Goal: Information Seeking & Learning: Learn about a topic

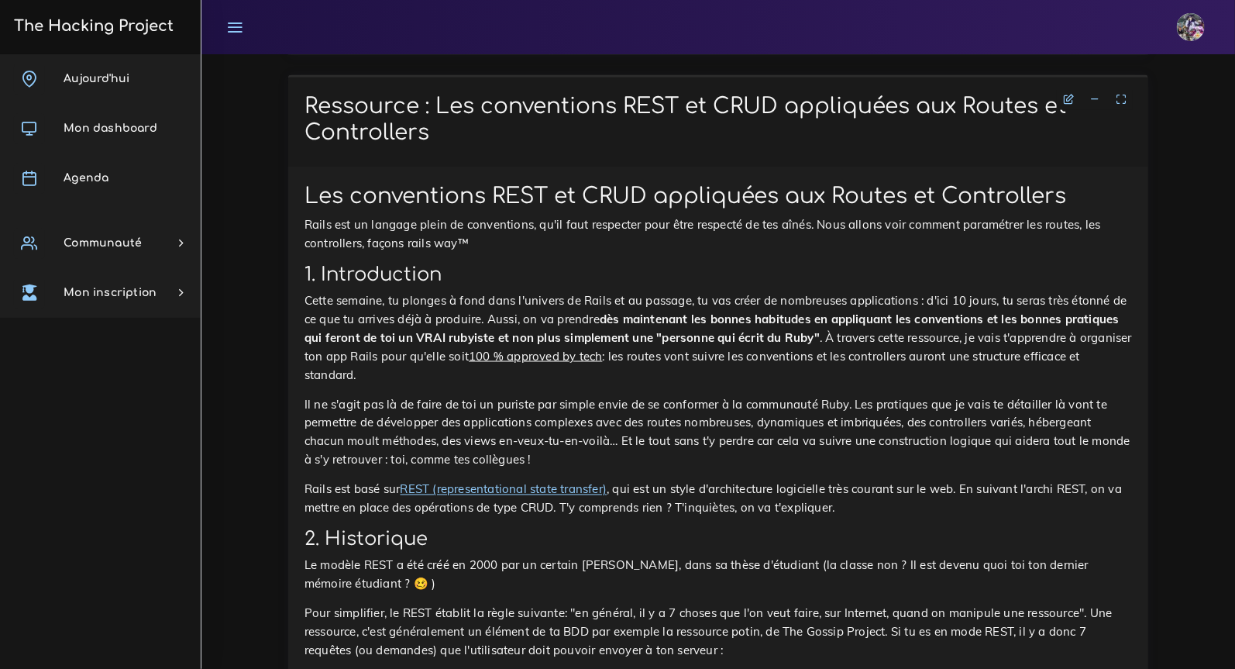
scroll to position [3753, 0]
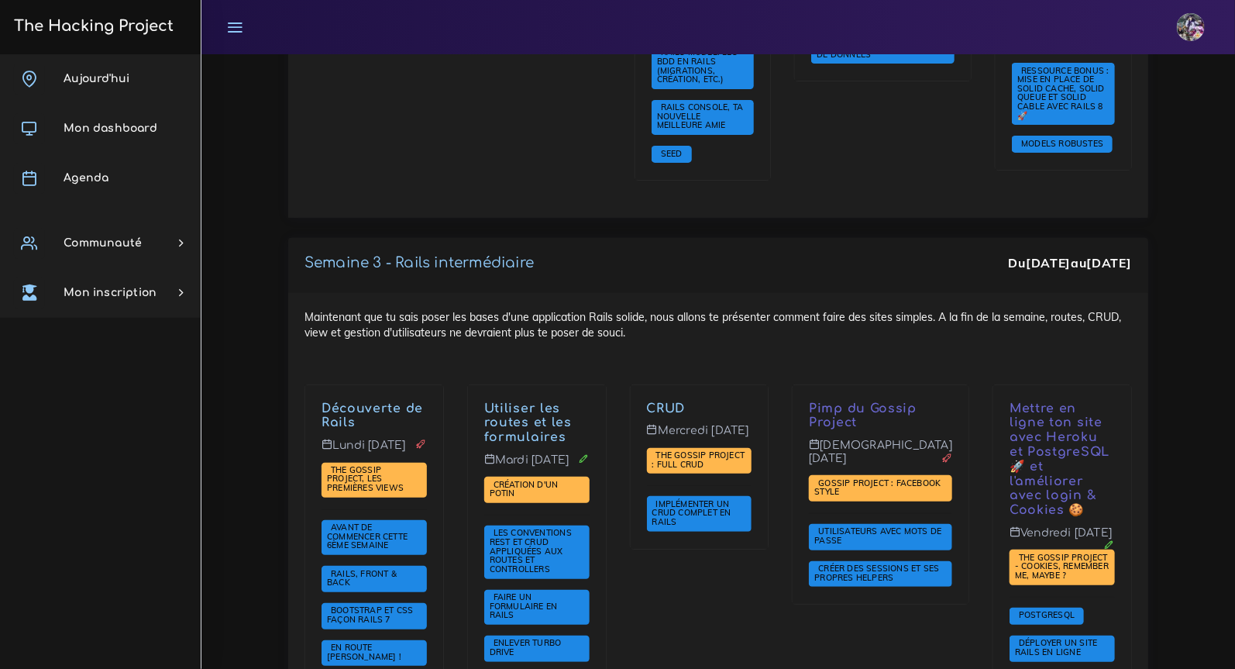
scroll to position [3001, 0]
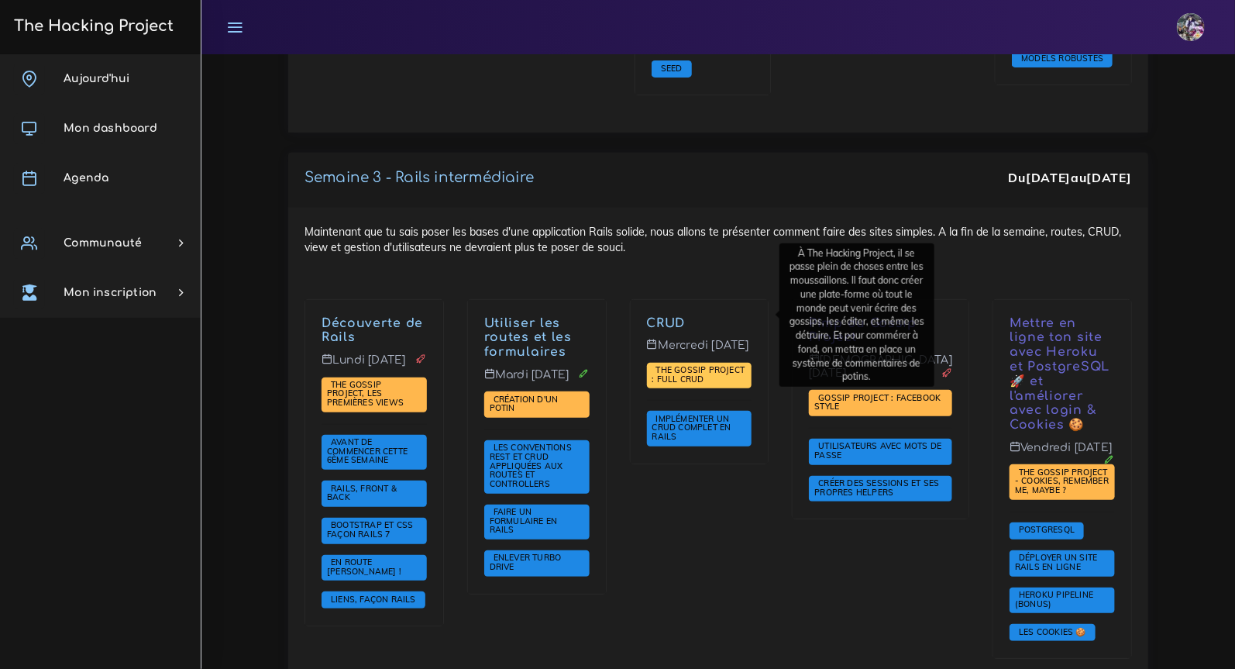
click at [713, 364] on span "The Gossip Project : Full CRUD" at bounding box center [698, 374] width 93 height 20
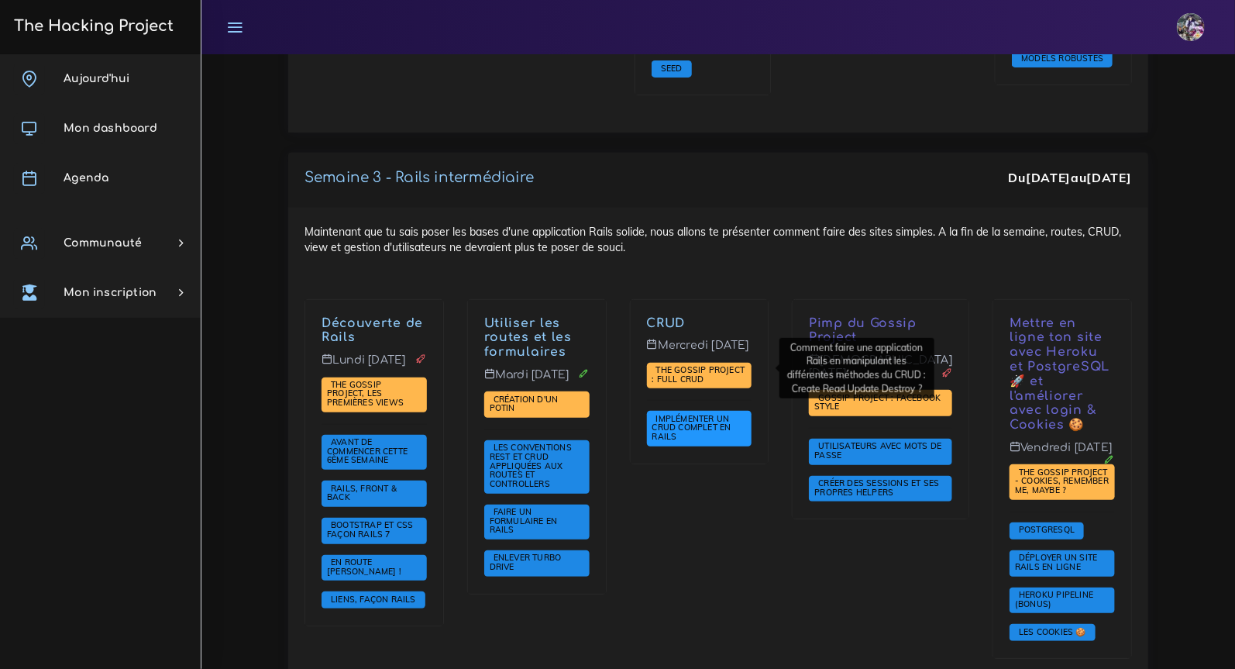
click at [679, 413] on span "Implémenter un CRUD complet en Rails" at bounding box center [691, 427] width 79 height 29
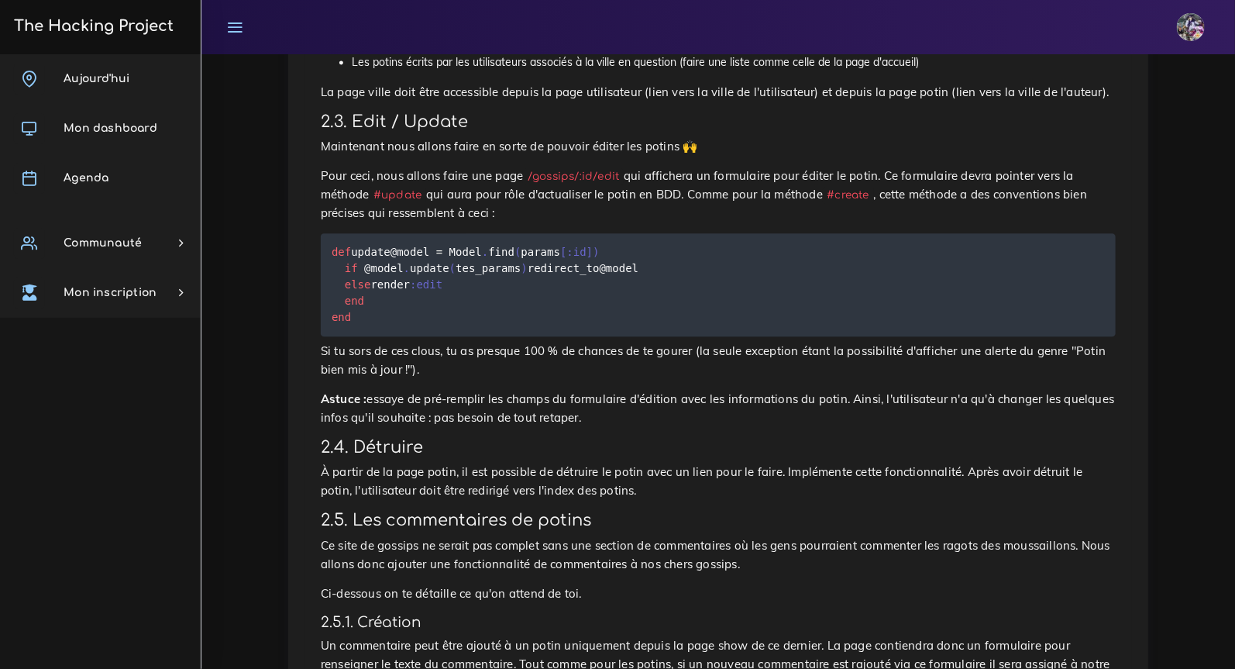
scroll to position [776, 0]
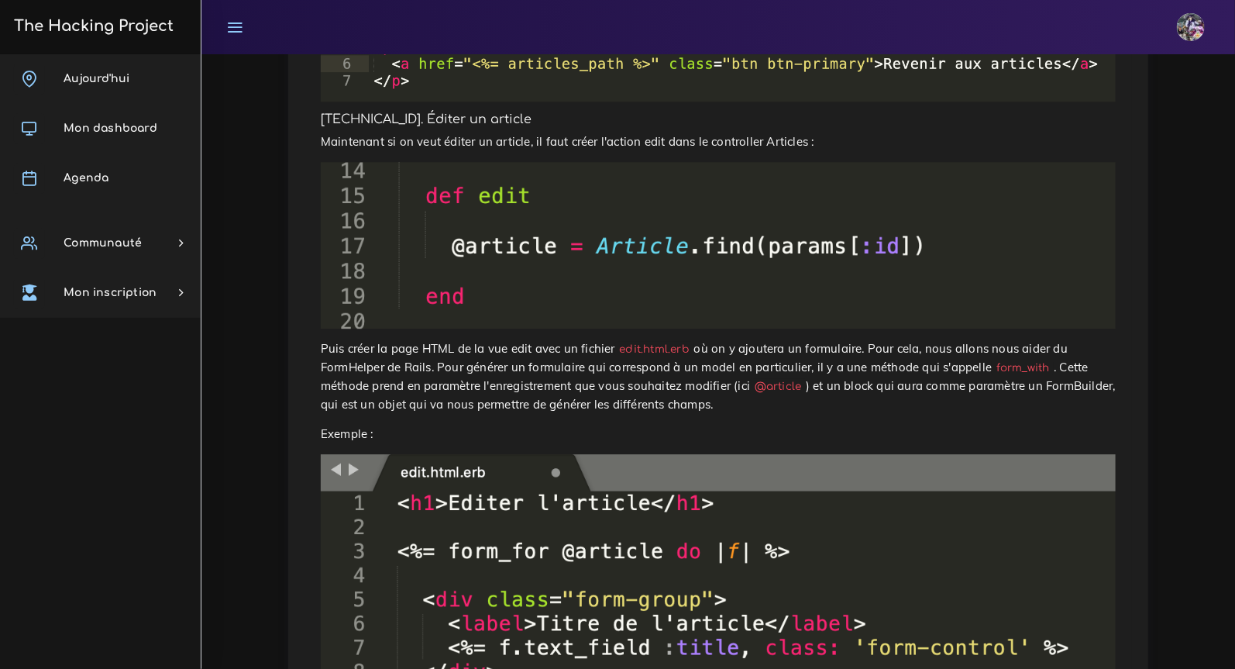
scroll to position [2365, 0]
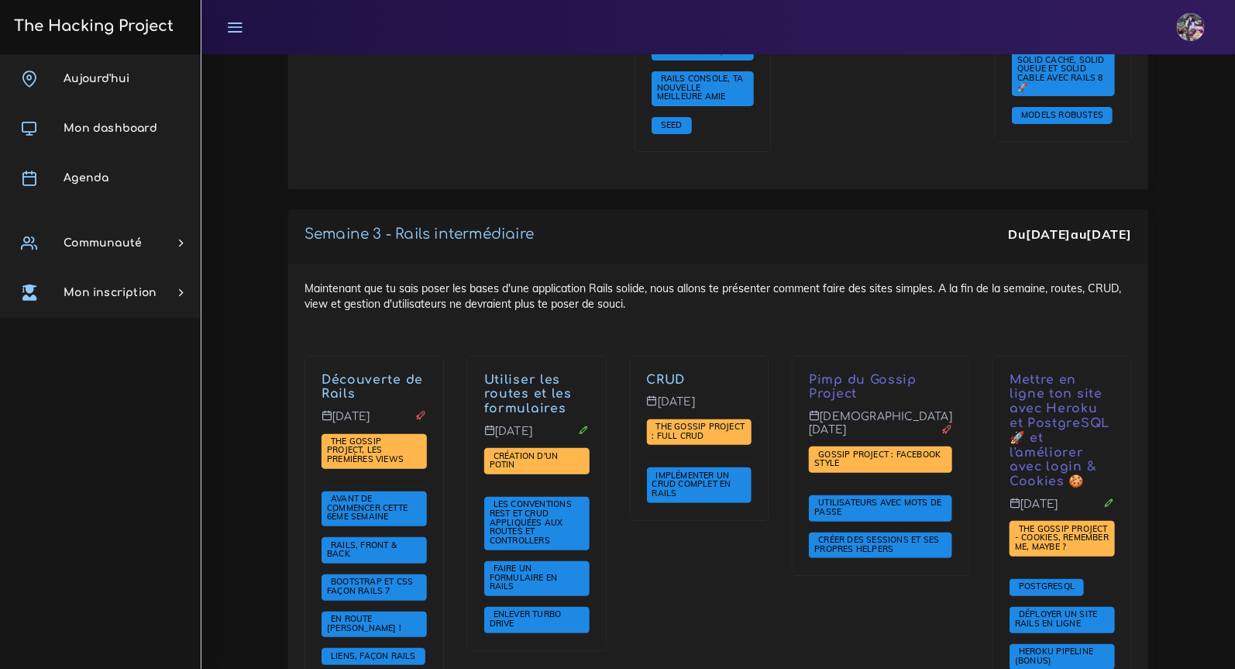
scroll to position [3193, 0]
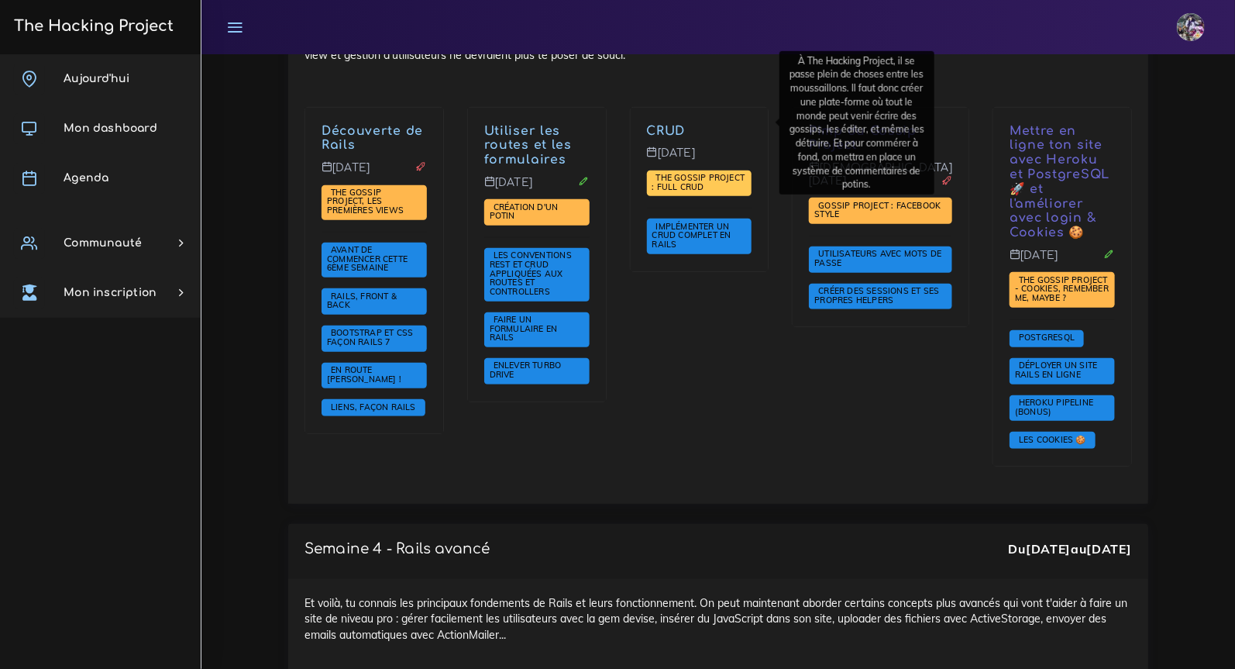
click at [698, 172] on span "The Gossip Project : Full CRUD" at bounding box center [698, 182] width 93 height 20
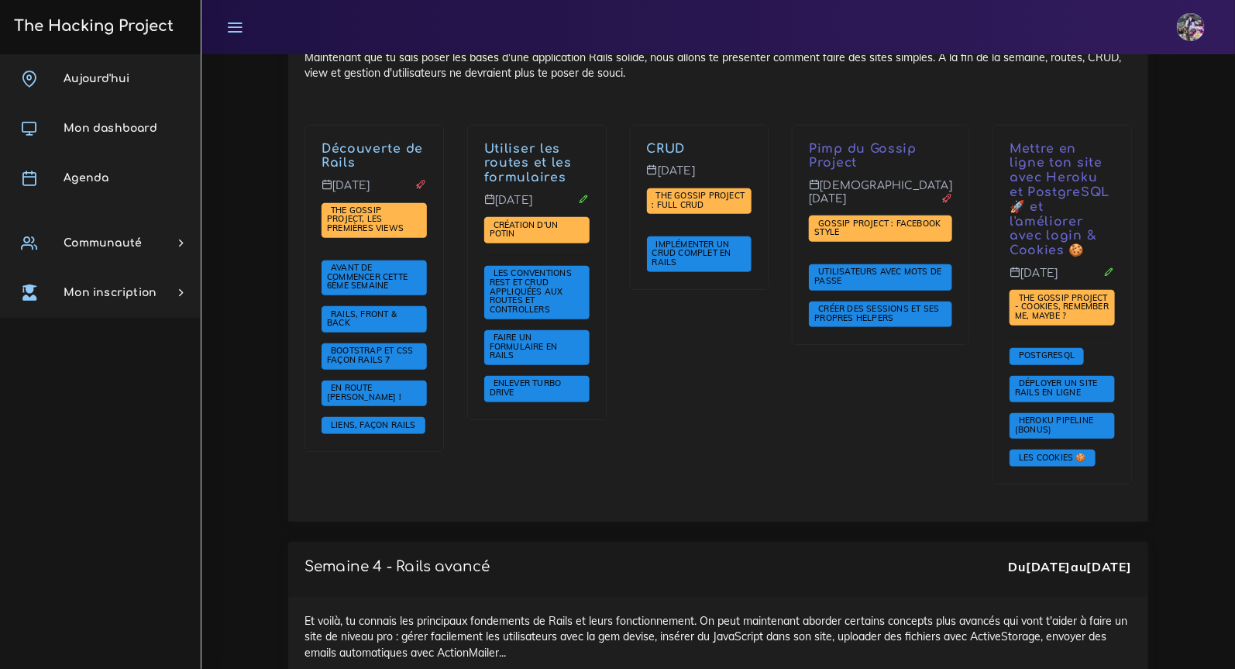
scroll to position [3162, 0]
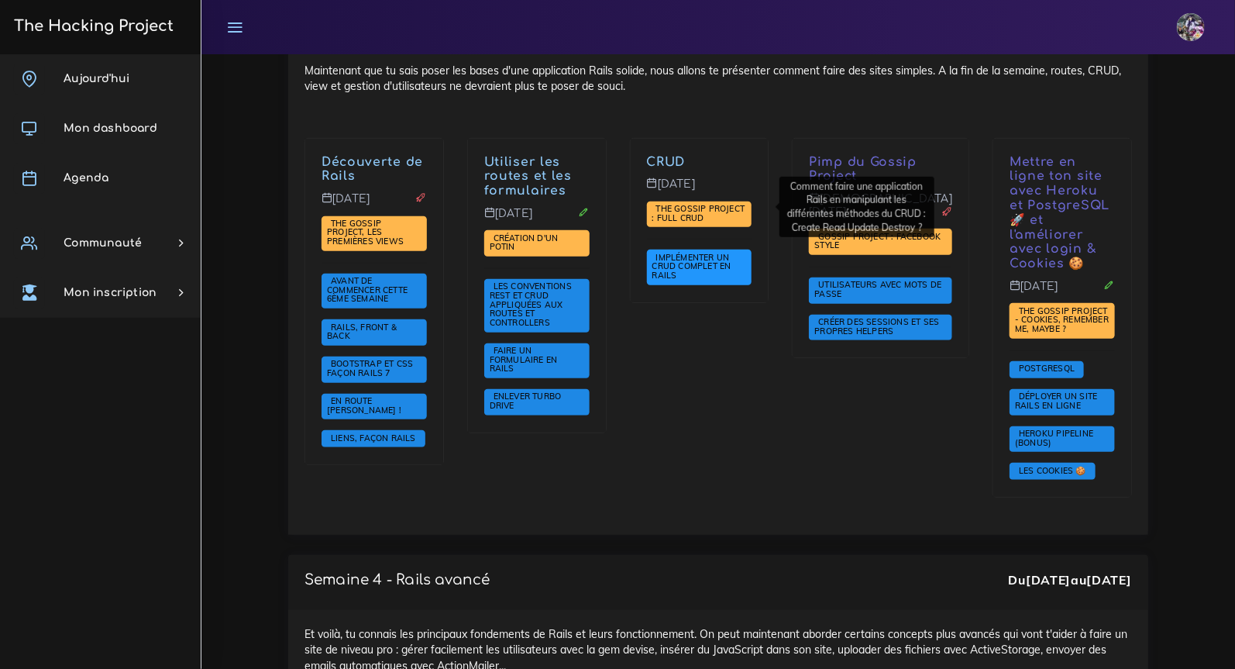
click at [702, 252] on span "Implémenter un CRUD complet en Rails" at bounding box center [691, 266] width 79 height 29
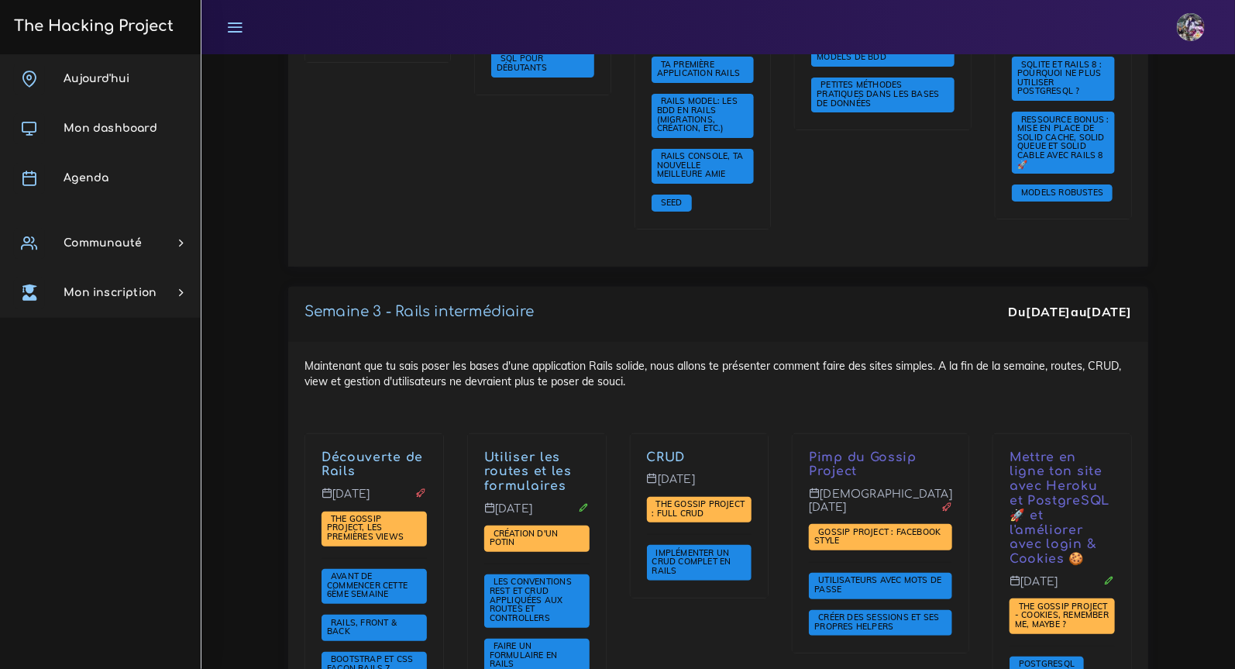
scroll to position [2958, 0]
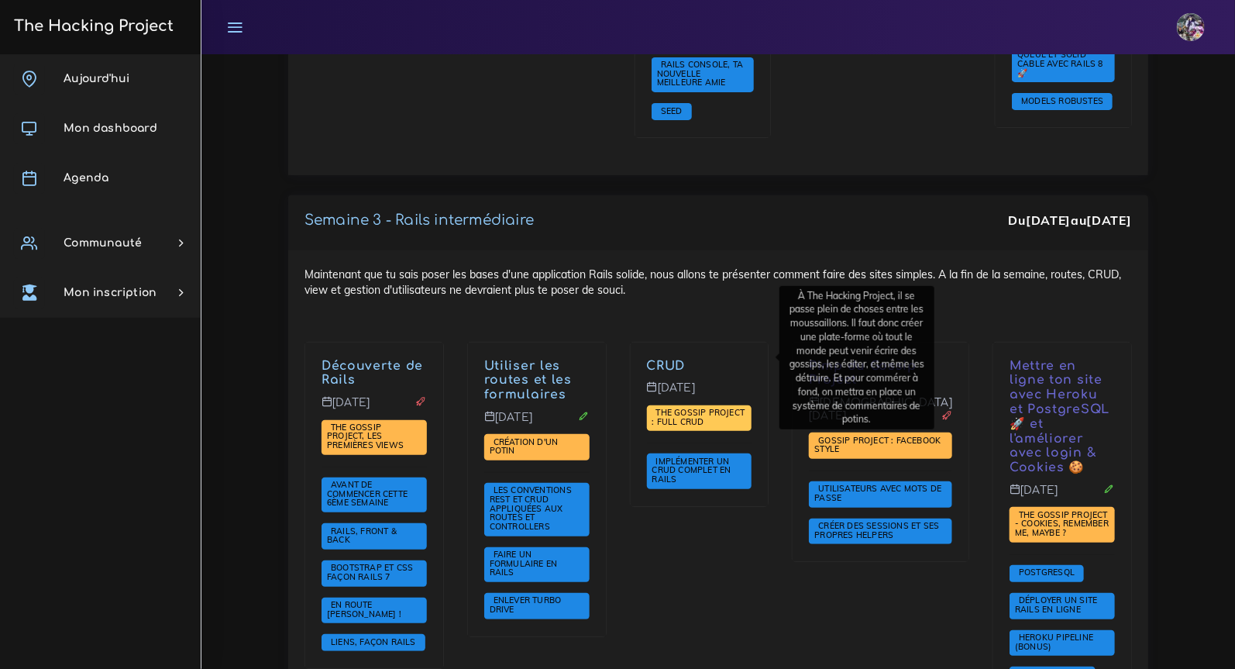
click at [697, 407] on span "The Gossip Project : Full CRUD" at bounding box center [698, 417] width 93 height 20
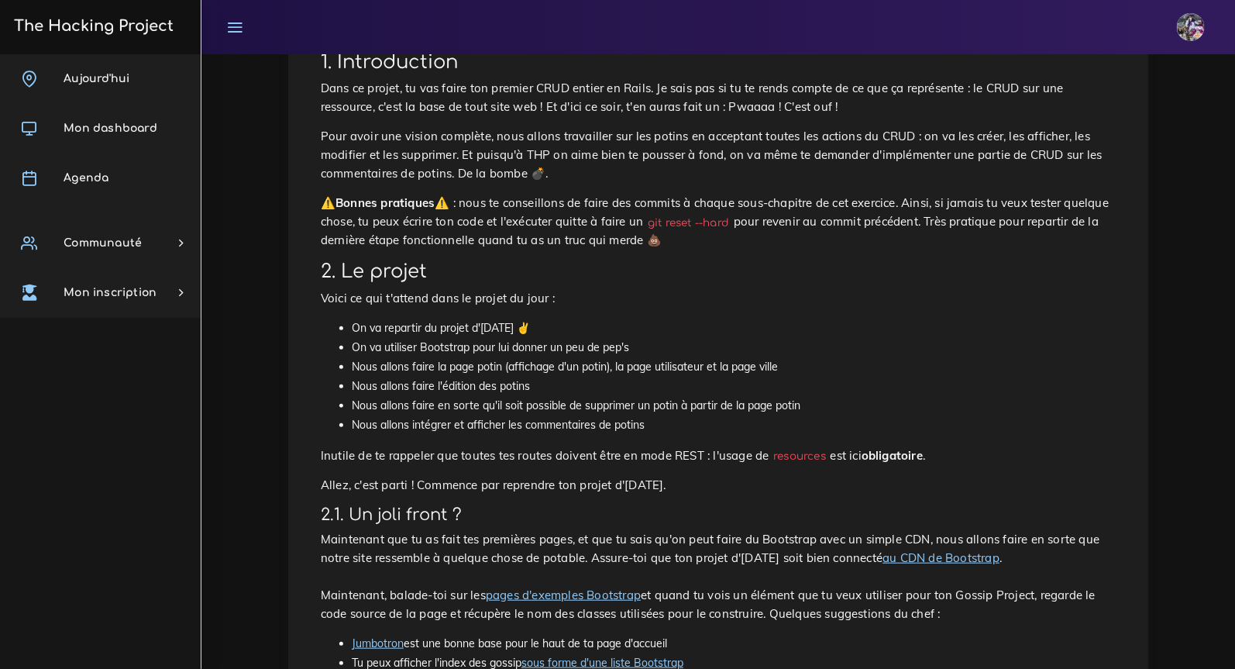
scroll to position [121, 0]
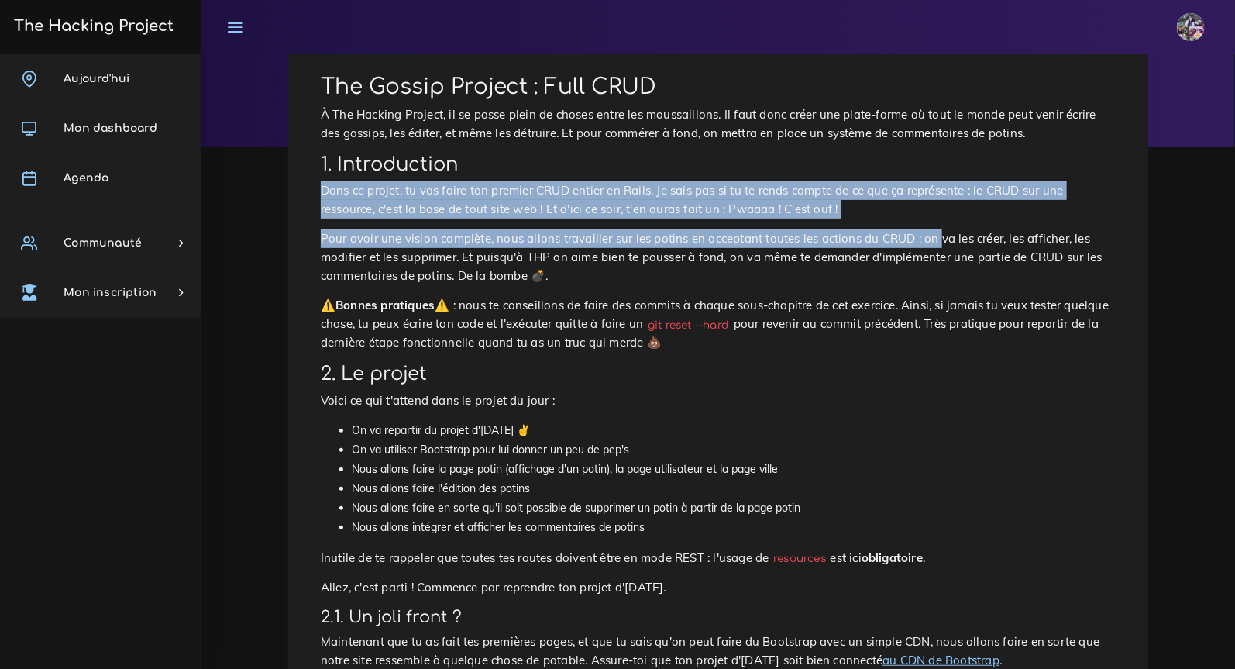
drag, startPoint x: 367, startPoint y: 175, endPoint x: 941, endPoint y: 239, distance: 577.6
click at [941, 239] on p "Pour avoir une vision complète, nous allons travailler sur les potins en accept…" at bounding box center [718, 257] width 795 height 56
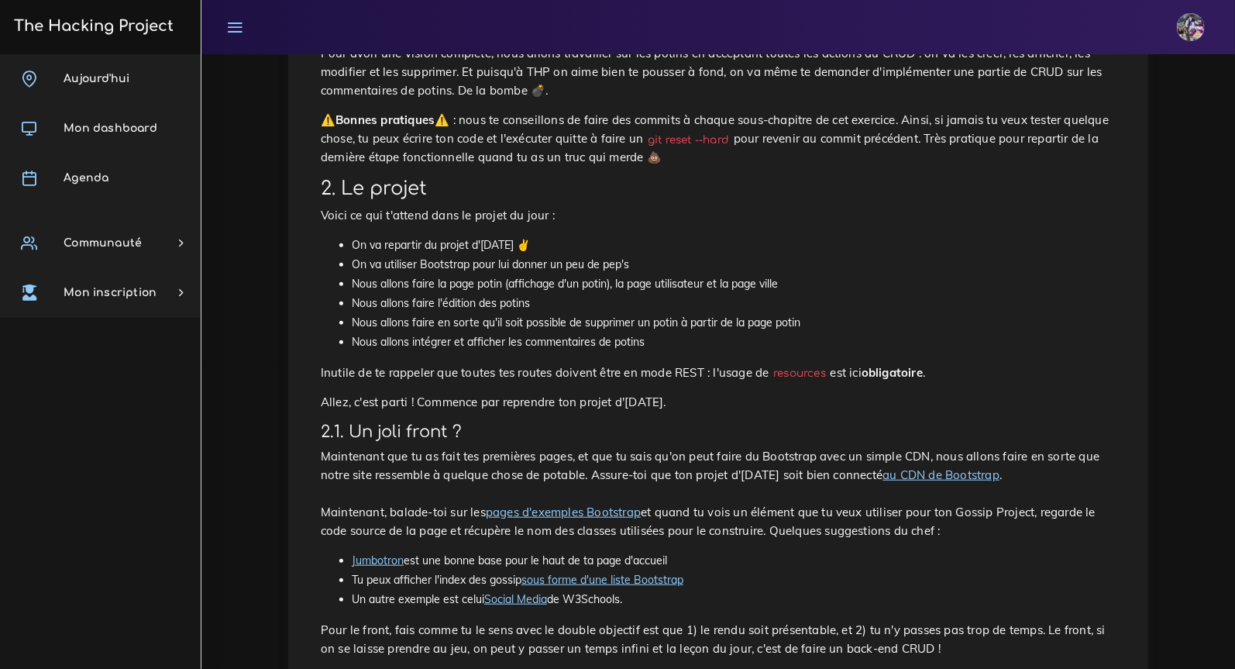
scroll to position [0, 0]
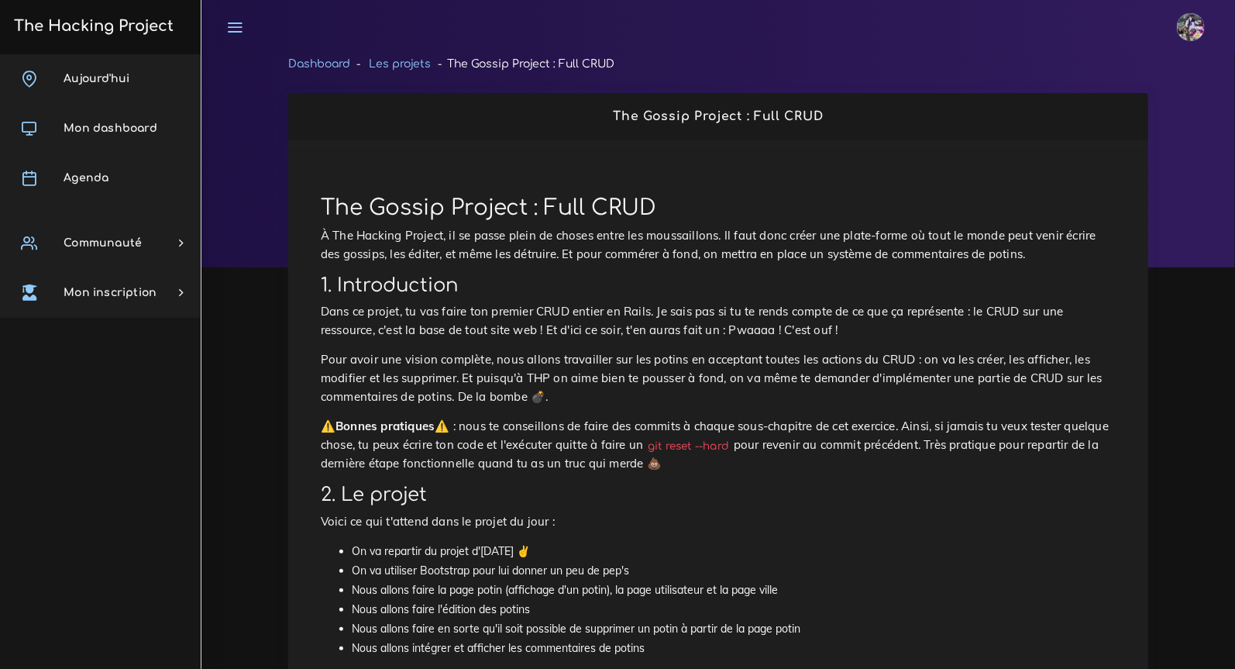
drag, startPoint x: 850, startPoint y: 331, endPoint x: 237, endPoint y: 343, distance: 613.0
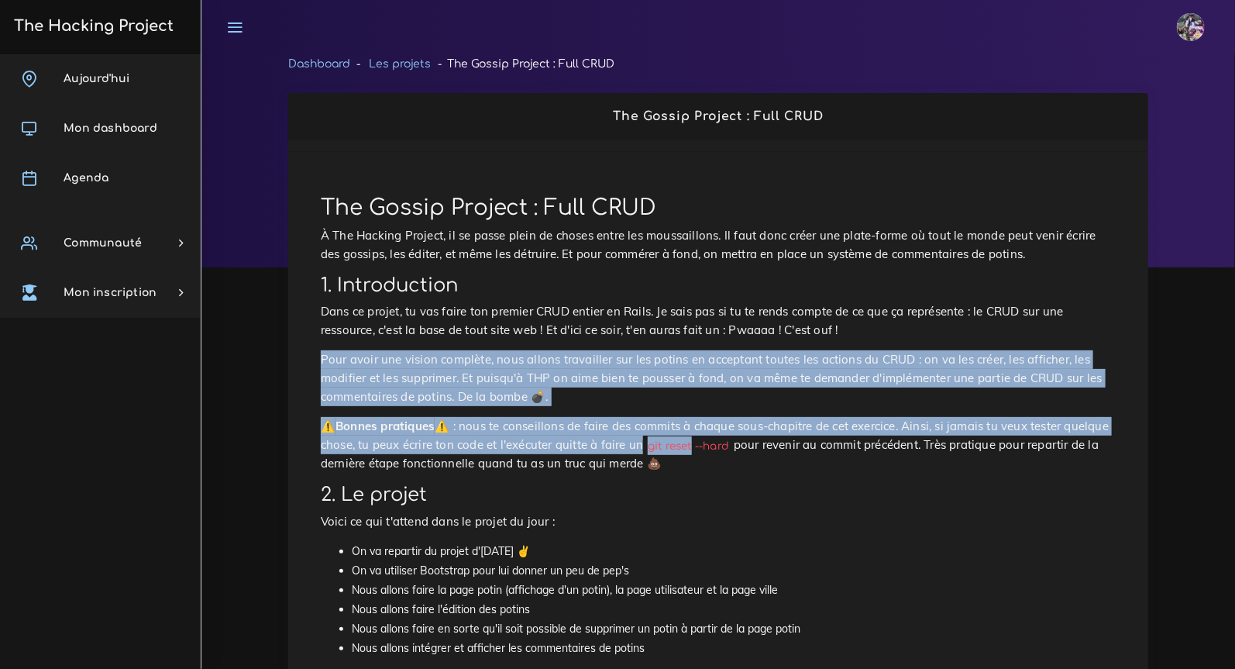
drag, startPoint x: 318, startPoint y: 352, endPoint x: 699, endPoint y: 440, distance: 390.5
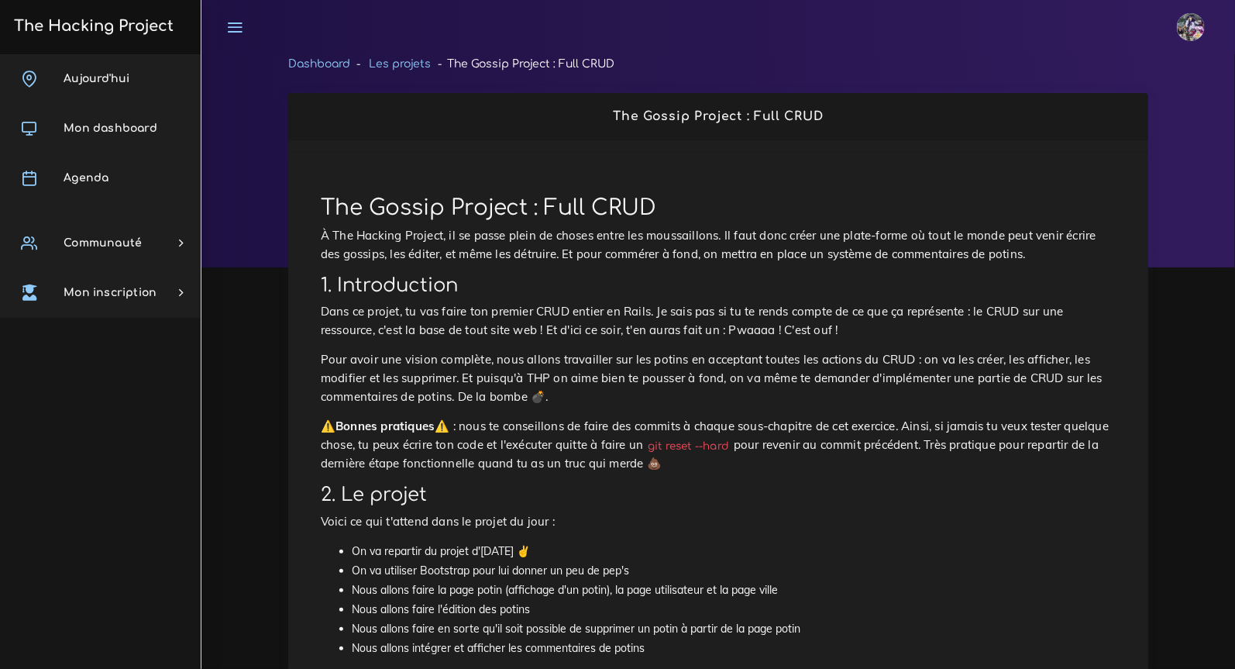
click at [507, 455] on p "⚠️ Bonnes pratiques ⚠️ : nous te conseillons de faire des commits à chaque sous…" at bounding box center [718, 445] width 795 height 56
drag, startPoint x: 615, startPoint y: 470, endPoint x: 298, endPoint y: 434, distance: 318.9
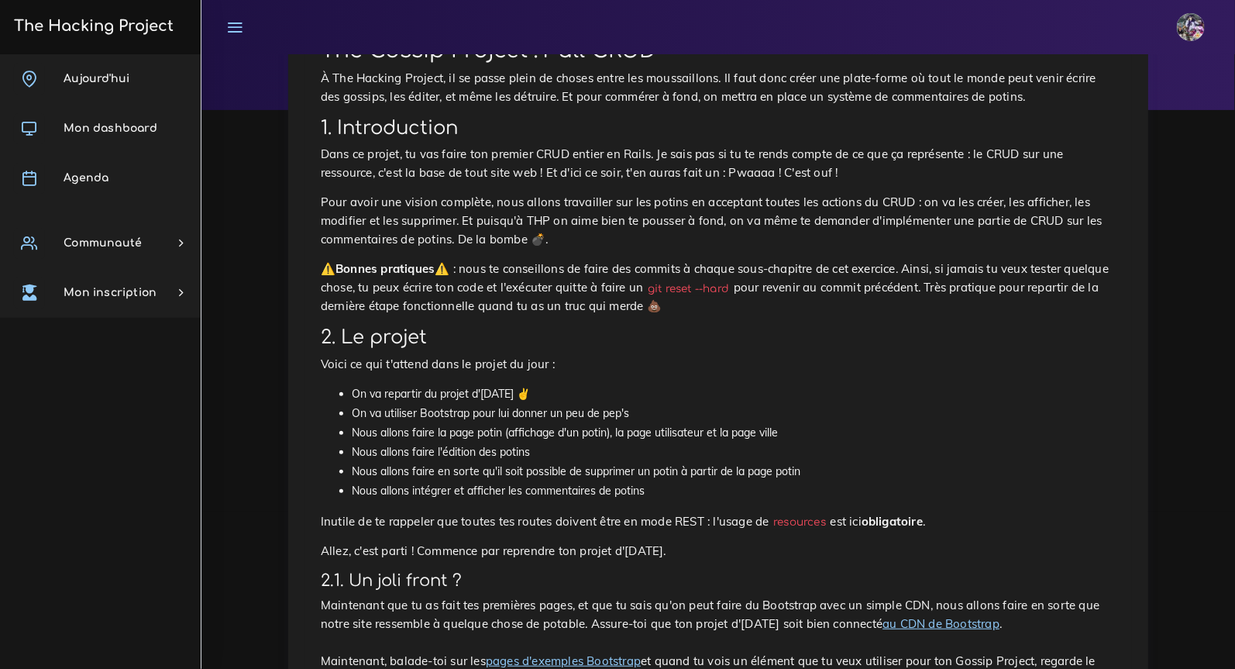
scroll to position [169, 0]
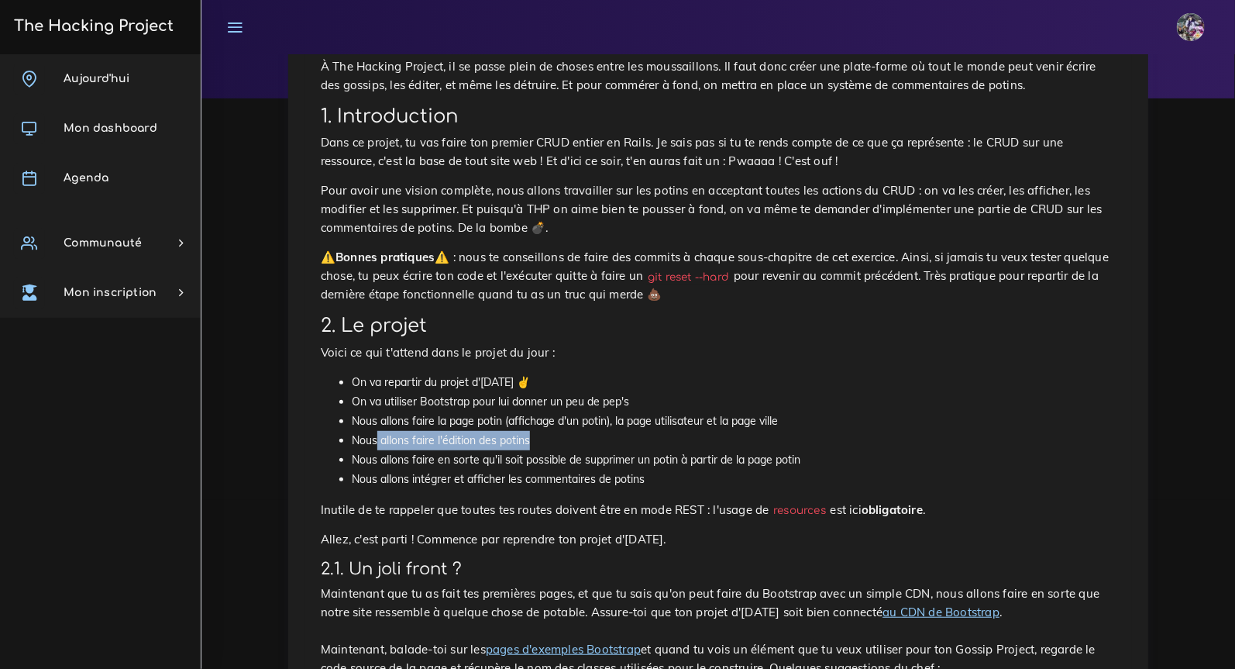
drag, startPoint x: 383, startPoint y: 441, endPoint x: 631, endPoint y: 443, distance: 247.9
click at [631, 443] on li "Nous allons faire l'édition des potins" at bounding box center [734, 440] width 764 height 19
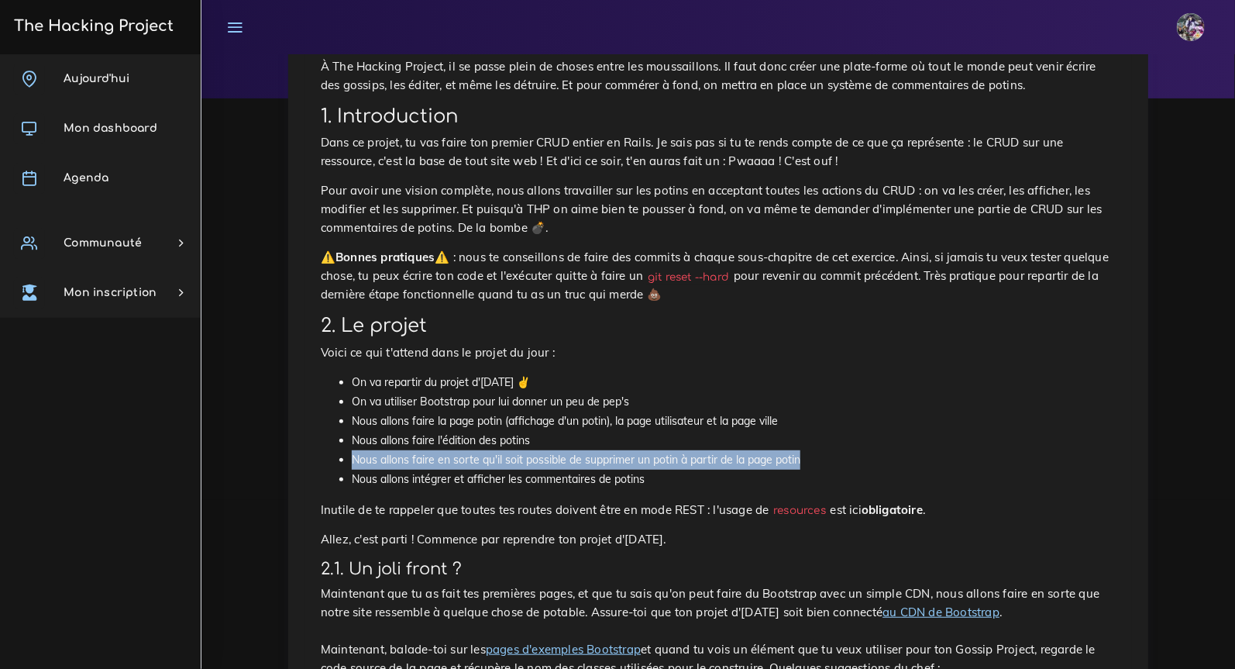
drag, startPoint x: 356, startPoint y: 458, endPoint x: 847, endPoint y: 460, distance: 491.2
click at [847, 460] on li "Nous allons faire en sorte qu'il soit possible de supprimer un potin à partir d…" at bounding box center [734, 459] width 764 height 19
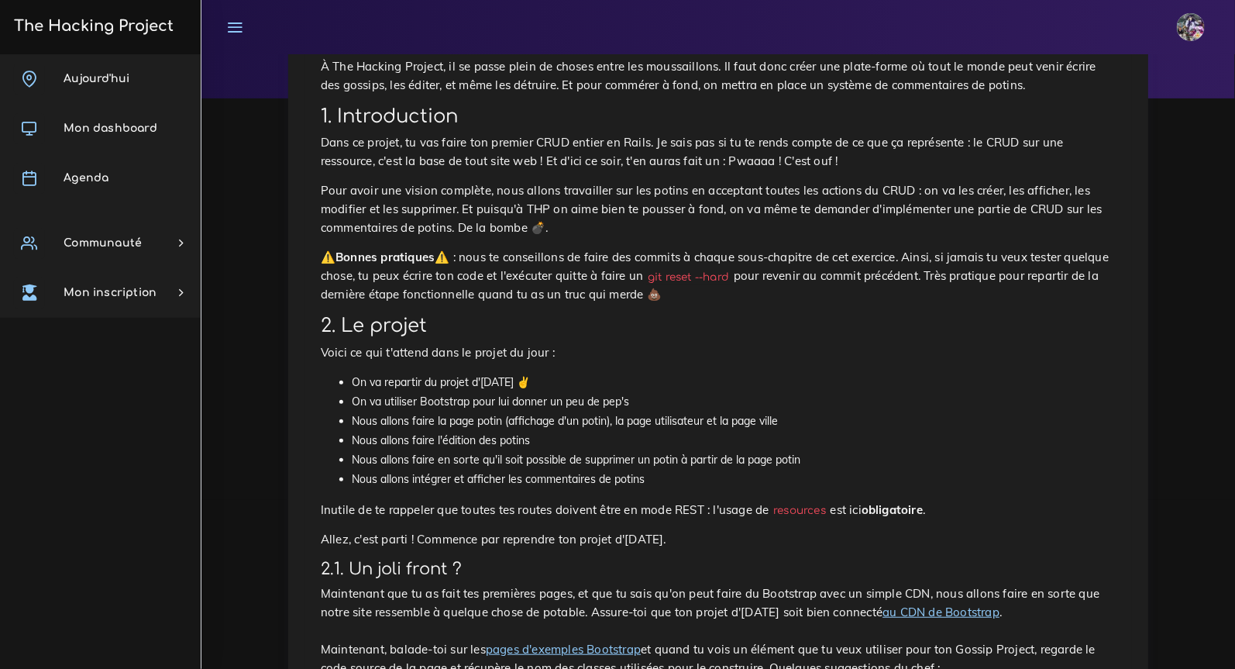
drag, startPoint x: 334, startPoint y: 473, endPoint x: 669, endPoint y: 482, distance: 334.8
click at [669, 482] on ul "On va repartir du projet d'hier ✌ On va utiliser Bootstrap pour lui donner un p…" at bounding box center [718, 431] width 795 height 117
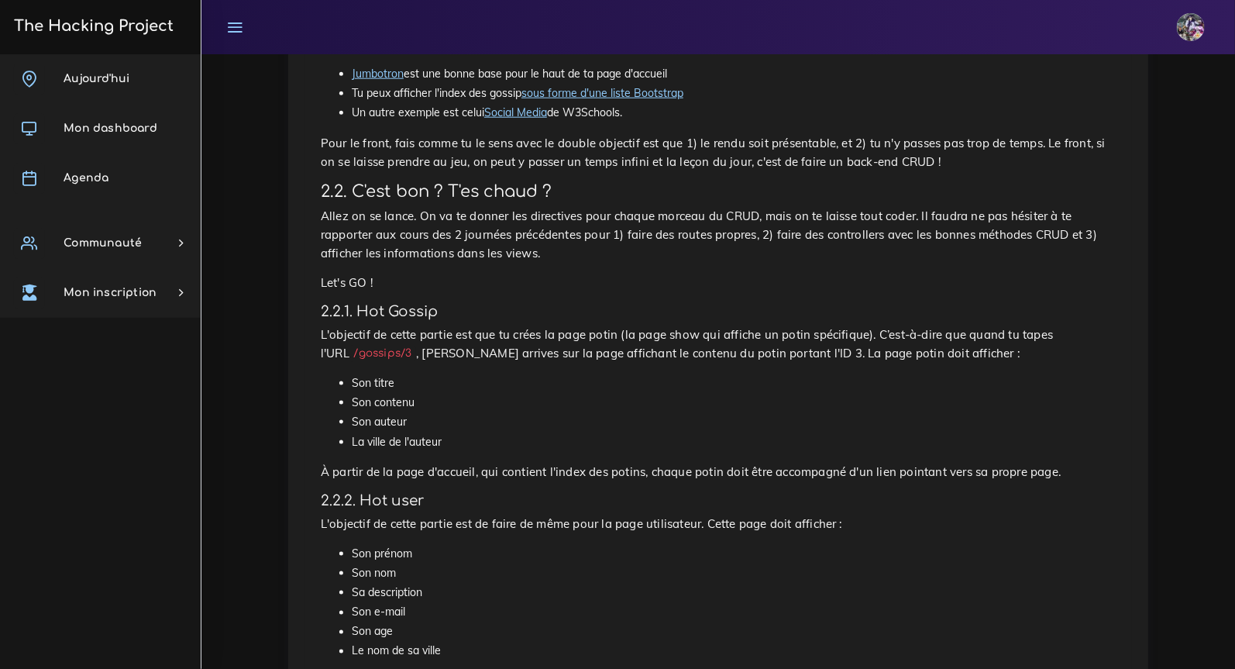
scroll to position [810, 0]
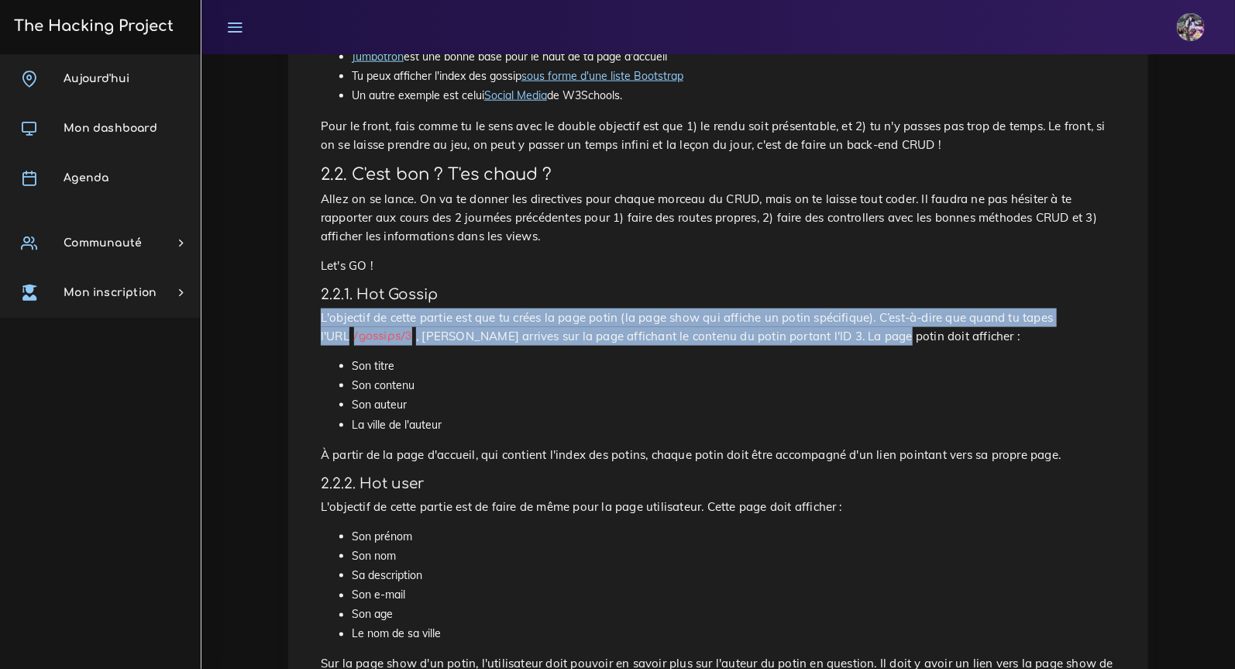
drag, startPoint x: 318, startPoint y: 316, endPoint x: 853, endPoint y: 330, distance: 534.8
click at [853, 330] on div "The Gossip Project : Full CRUD À The Hacking Project, il se passe plein de chos…" at bounding box center [717, 653] width 827 height 2568
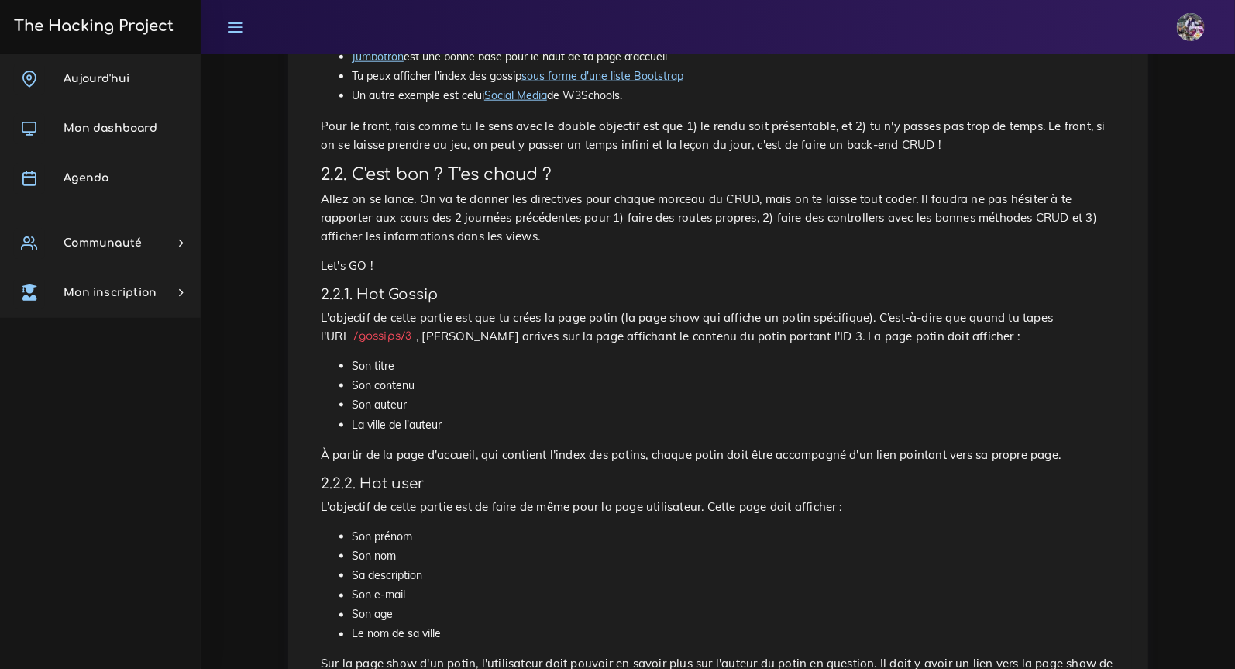
click at [855, 364] on li "Son titre" at bounding box center [734, 365] width 764 height 19
drag, startPoint x: 407, startPoint y: 338, endPoint x: 644, endPoint y: 346, distance: 237.2
click at [644, 346] on div "The Gossip Project : Full CRUD À The Hacking Project, il se passe plein de chos…" at bounding box center [717, 653] width 827 height 2568
drag, startPoint x: 930, startPoint y: 341, endPoint x: 731, endPoint y: 340, distance: 199.1
click at [731, 340] on p "L'objectif de cette partie est que tu crées la page potin (la page show qui aff…" at bounding box center [718, 326] width 795 height 37
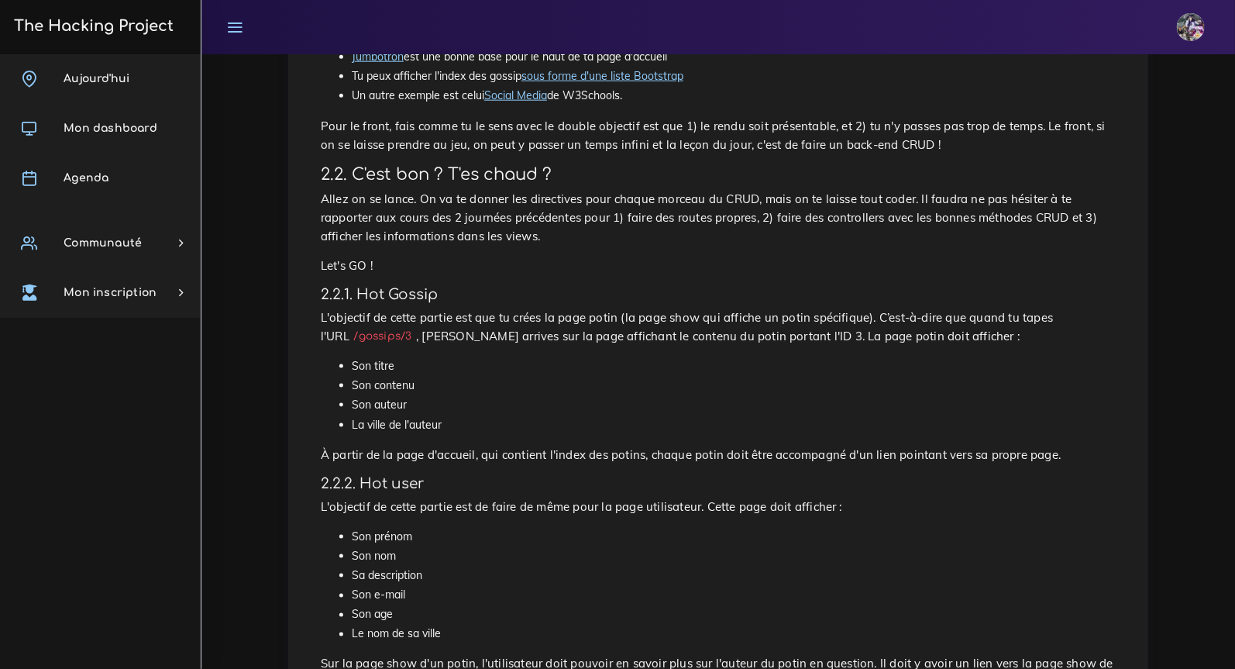
click at [724, 352] on div "The Gossip Project : Full CRUD À The Hacking Project, il se passe plein de chos…" at bounding box center [717, 653] width 827 height 2568
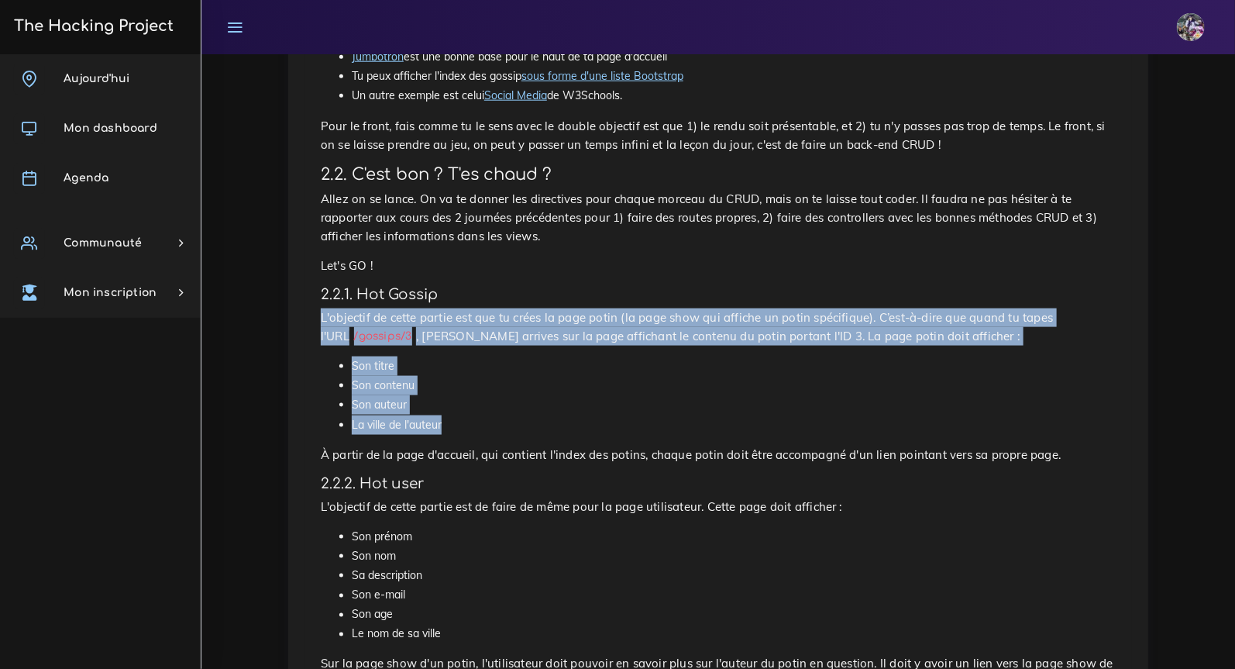
drag, startPoint x: 488, startPoint y: 424, endPoint x: 311, endPoint y: 319, distance: 205.3
click at [311, 319] on div "The Gossip Project : Full CRUD À The Hacking Project, il se passe plein de chos…" at bounding box center [717, 653] width 827 height 2568
click at [449, 431] on li "La ville de l'auteur" at bounding box center [734, 424] width 764 height 19
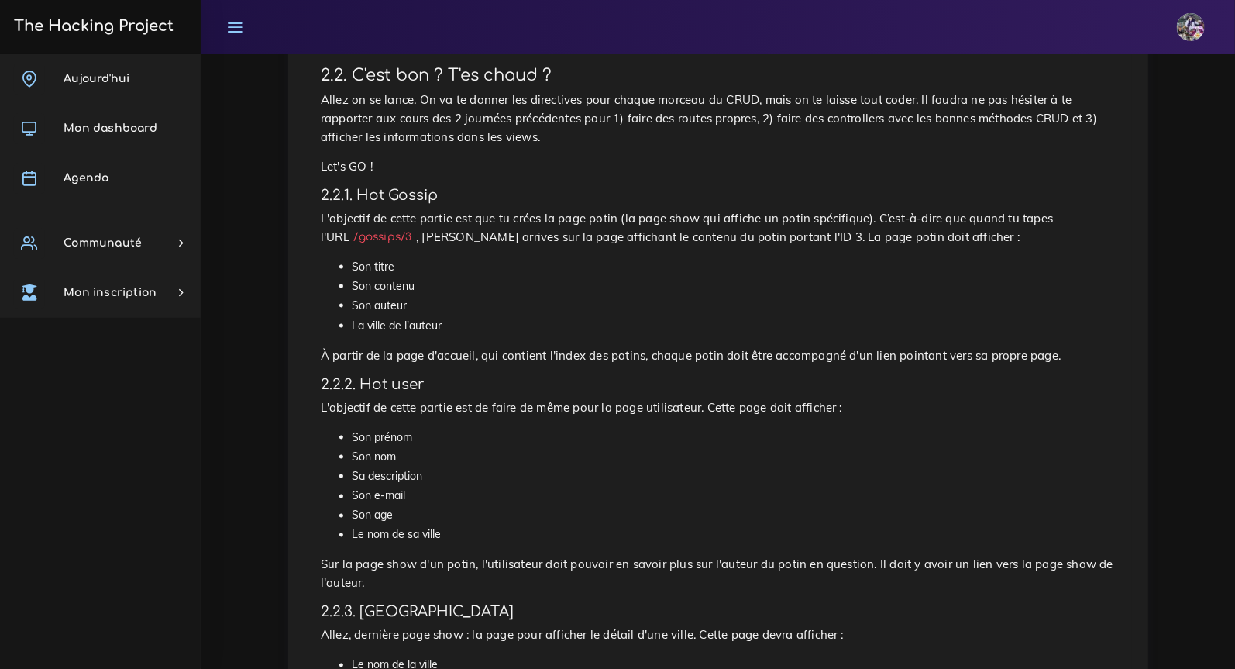
scroll to position [951, 0]
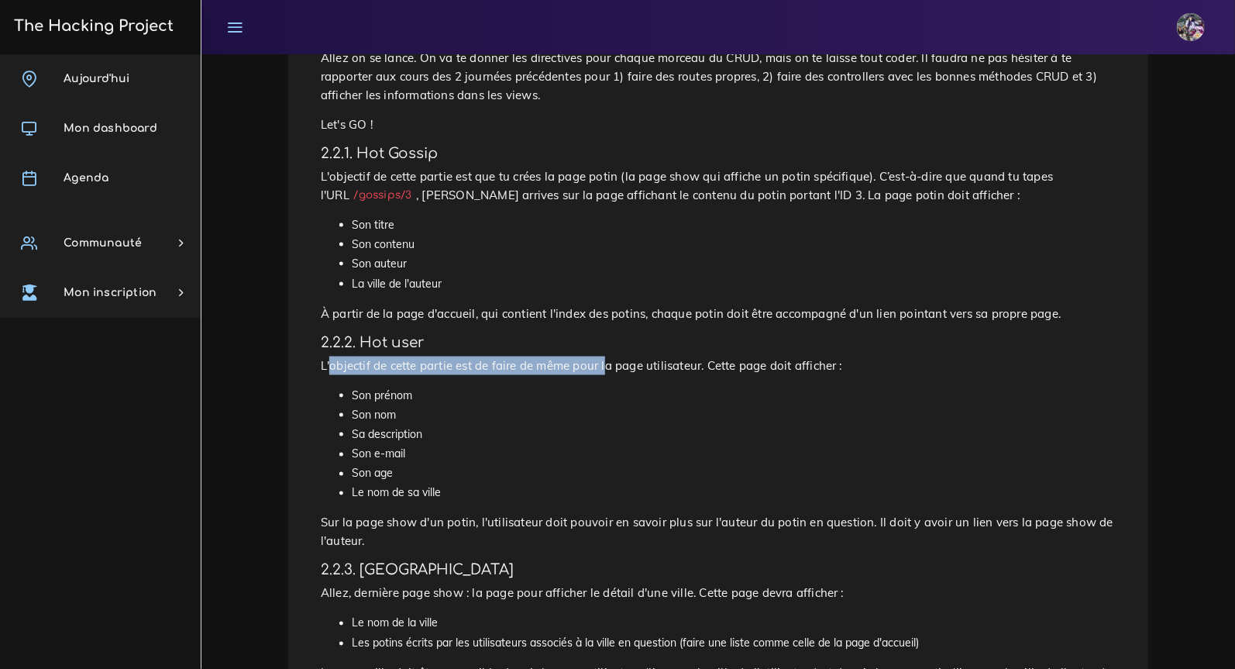
drag, startPoint x: 330, startPoint y: 366, endPoint x: 607, endPoint y: 360, distance: 276.7
click at [607, 360] on p "L'objectif de cette partie est de faire de même pour la page utilisateur. Cette…" at bounding box center [718, 365] width 795 height 19
drag, startPoint x: 711, startPoint y: 355, endPoint x: 899, endPoint y: 360, distance: 188.3
click at [900, 360] on div "The Gossip Project : Full CRUD À The Hacking Project, il se passe plein de chos…" at bounding box center [717, 512] width 827 height 2568
click at [620, 419] on li "Son nom" at bounding box center [734, 414] width 764 height 19
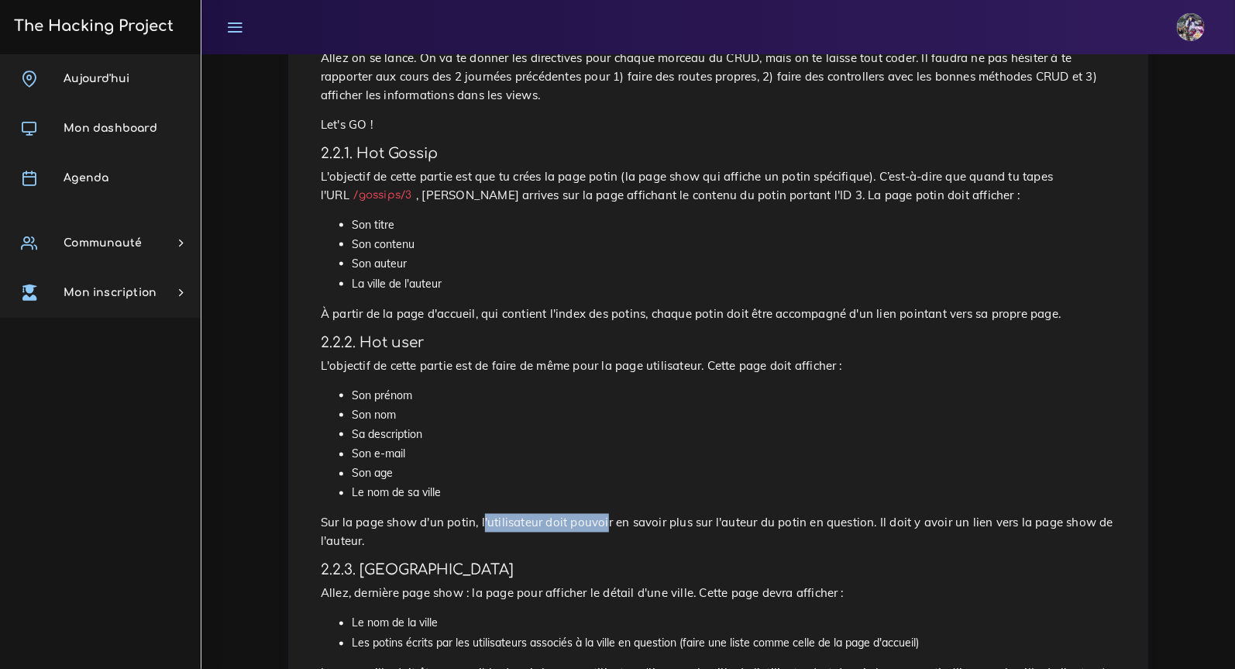
drag, startPoint x: 483, startPoint y: 518, endPoint x: 604, endPoint y: 518, distance: 121.6
click at [604, 518] on p "Sur la page show d'un potin, l'utilisateur doit pouvoir en savoir plus sur l'au…" at bounding box center [718, 532] width 795 height 37
click at [604, 519] on p "Sur la page show d'un potin, l'utilisateur doit pouvoir en savoir plus sur l'au…" at bounding box center [718, 532] width 795 height 37
drag, startPoint x: 321, startPoint y: 337, endPoint x: 349, endPoint y: 337, distance: 28.7
click at [349, 337] on h4 "2.2.2. Hot user" at bounding box center [718, 342] width 795 height 17
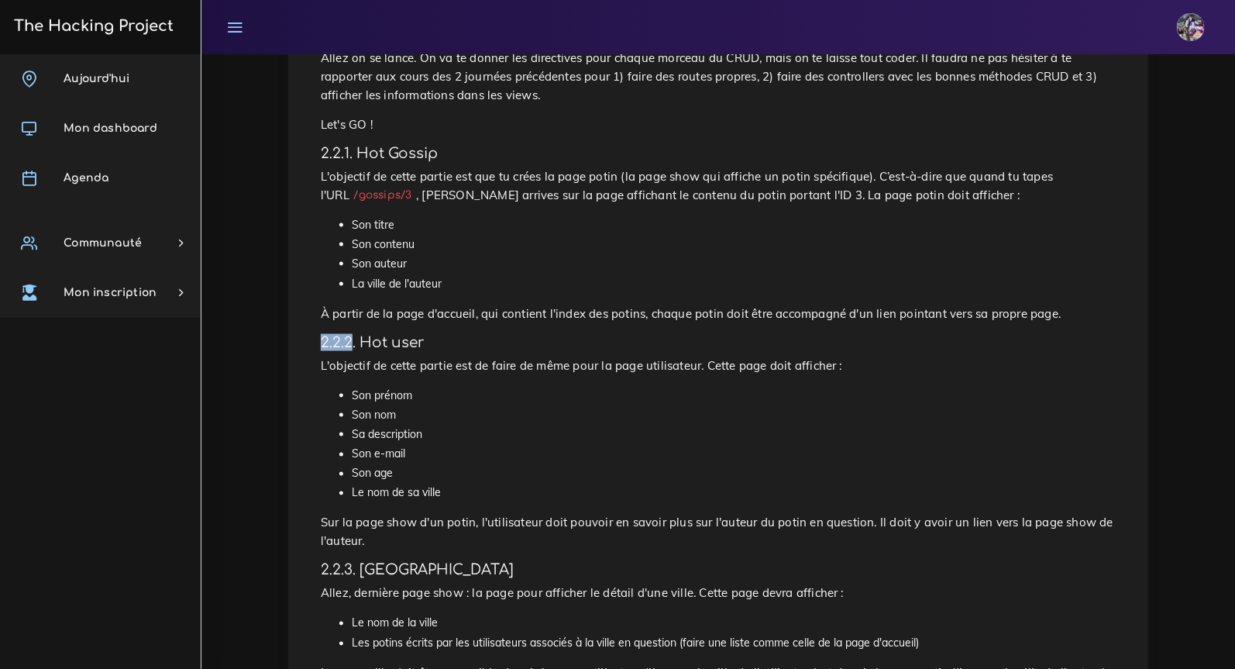
drag, startPoint x: 349, startPoint y: 337, endPoint x: 379, endPoint y: 352, distance: 32.9
click at [349, 337] on h4 "2.2.2. Hot user" at bounding box center [718, 342] width 795 height 17
click at [328, 355] on div "The Gossip Project : Full CRUD À The Hacking Project, il se passe plein de chos…" at bounding box center [717, 512] width 827 height 2568
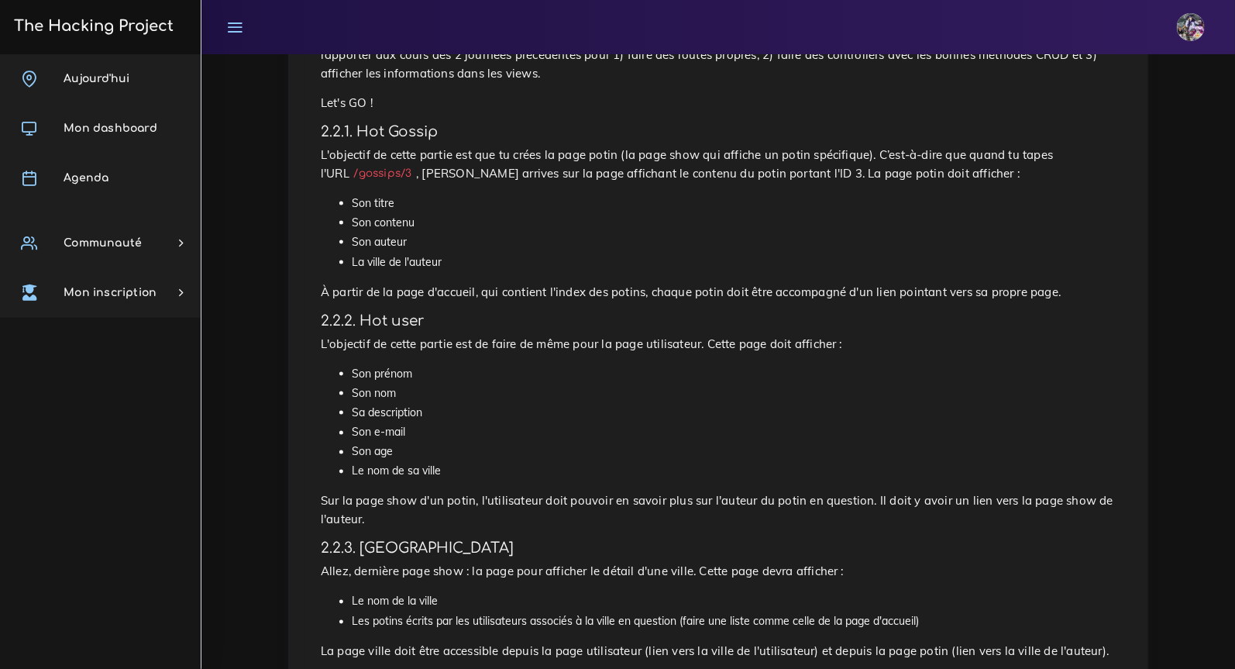
scroll to position [1106, 0]
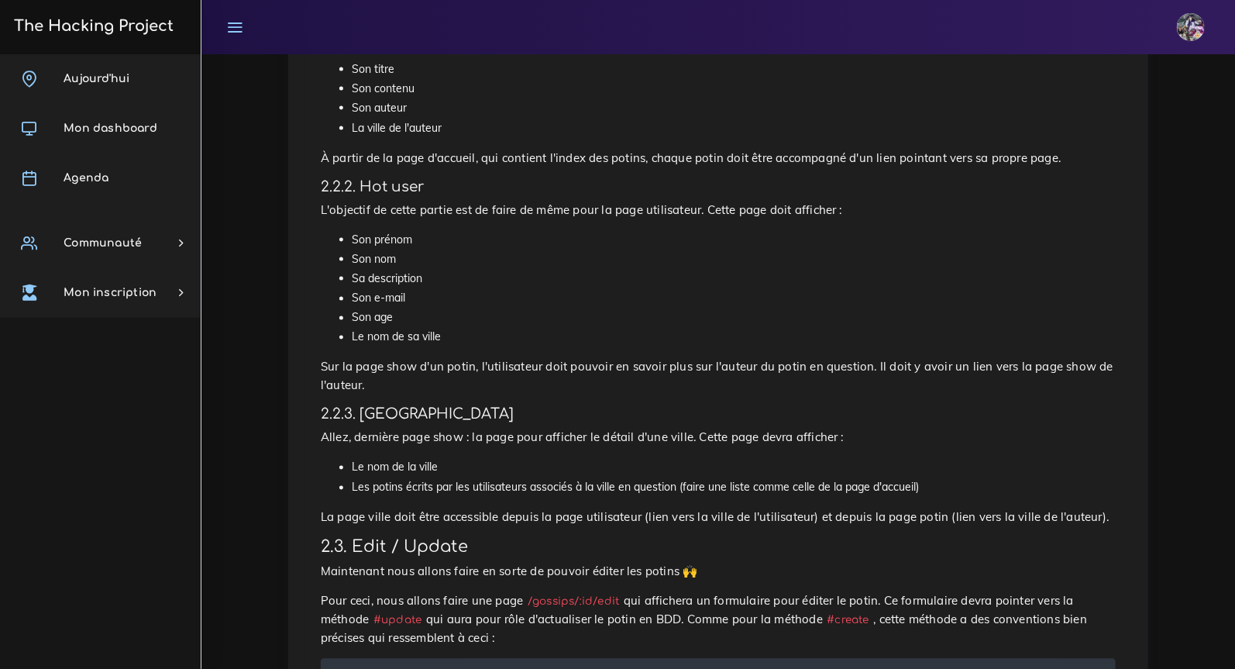
click at [950, 518] on p "La page ville doit être accessible depuis la page utilisateur (lien vers la vil…" at bounding box center [718, 517] width 795 height 19
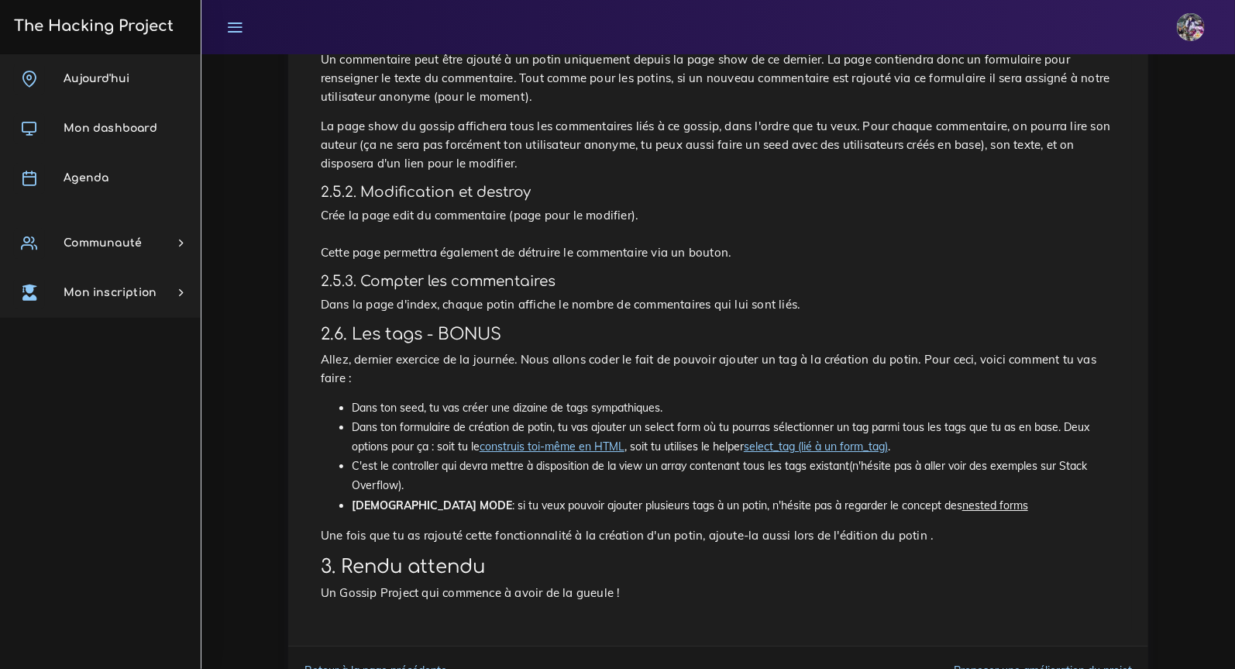
scroll to position [2190, 0]
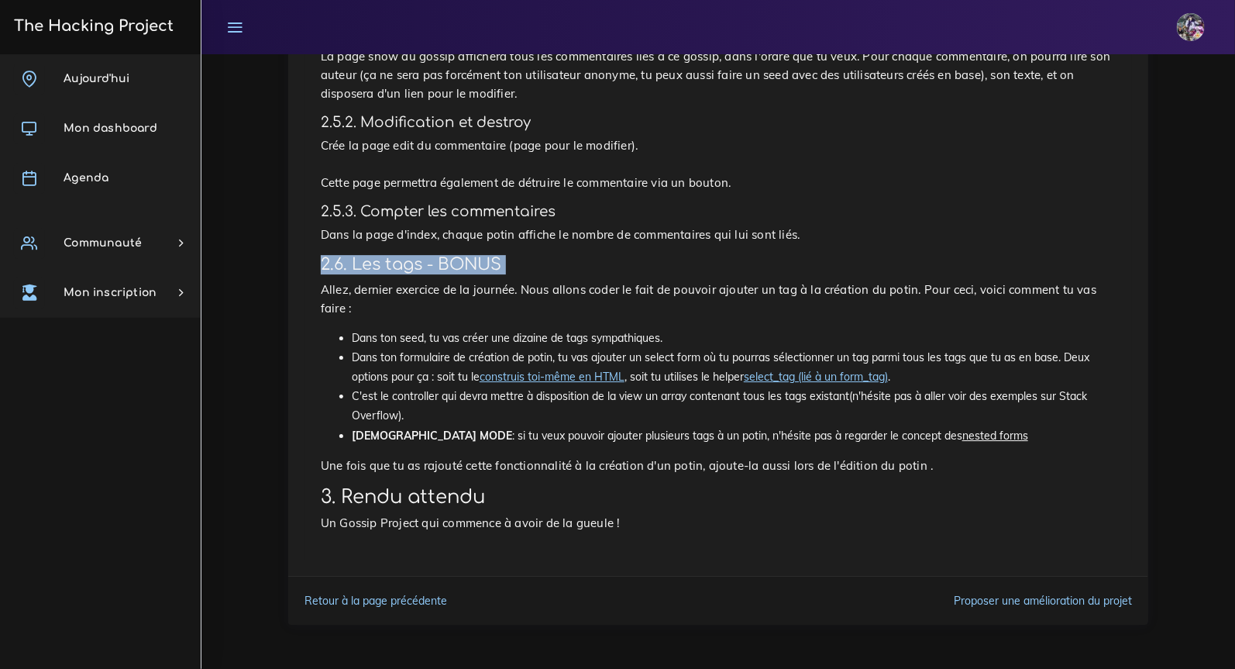
drag, startPoint x: 362, startPoint y: 313, endPoint x: 543, endPoint y: 323, distance: 181.6
click at [438, 318] on p "Allez, dernier exercice de la journée. Nous allons coder le fait de pouvoir ajo…" at bounding box center [718, 298] width 795 height 37
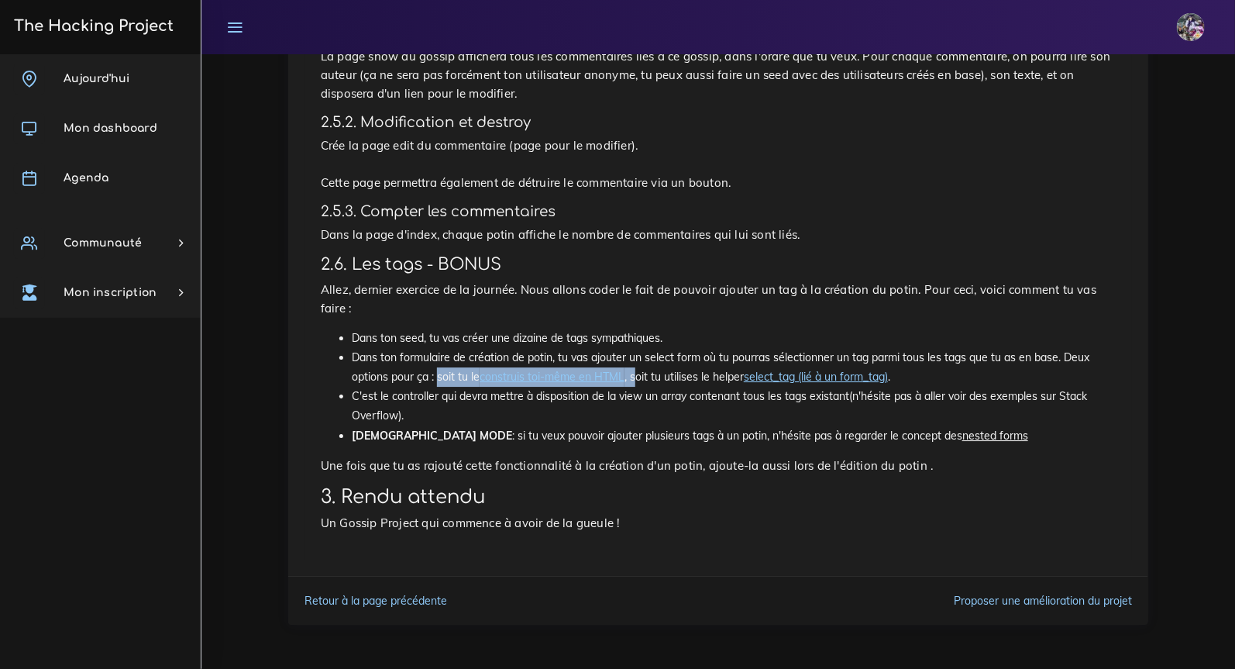
drag, startPoint x: 444, startPoint y: 421, endPoint x: 637, endPoint y: 432, distance: 193.2
click at [637, 387] on li "Dans ton formulaire de création de potin, tu vas ajouter un select form où tu p…" at bounding box center [734, 367] width 764 height 39
drag, startPoint x: 721, startPoint y: 451, endPoint x: 659, endPoint y: 486, distance: 71.8
click at [717, 425] on li "C'est le controller qui devra mettre à disposition de la view un array contenan…" at bounding box center [734, 406] width 764 height 39
click at [703, 425] on li "C'est le controller qui devra mettre à disposition de la view un array contenan…" at bounding box center [734, 406] width 764 height 39
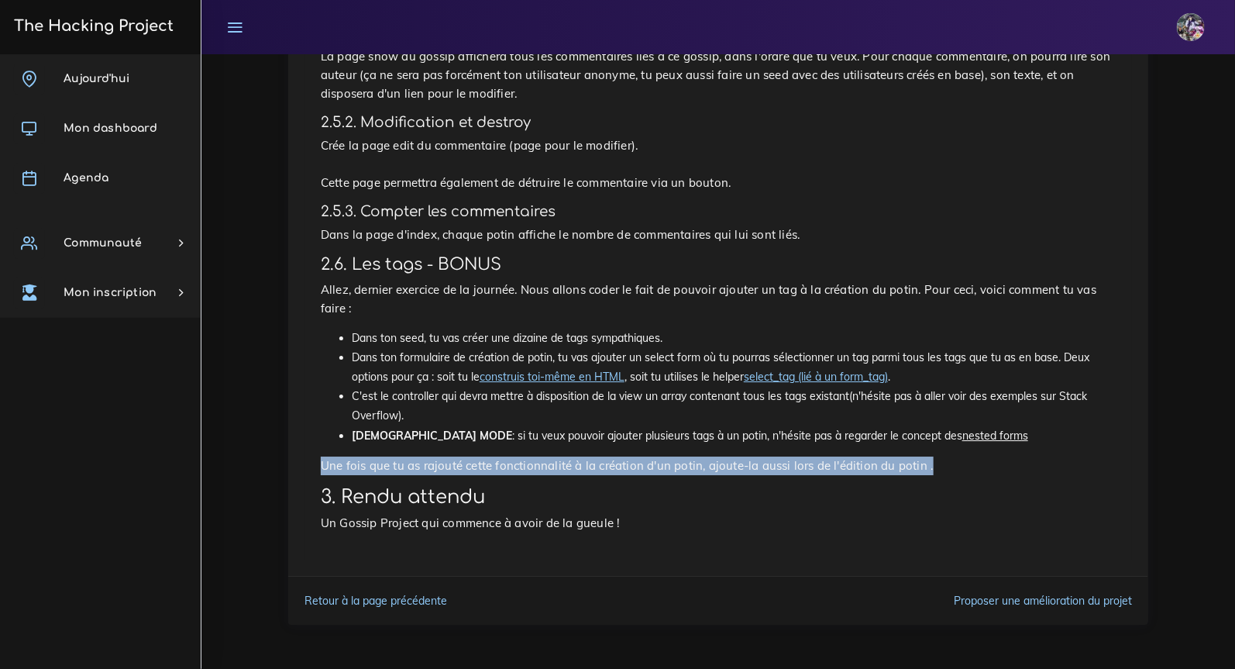
drag, startPoint x: 300, startPoint y: 508, endPoint x: 941, endPoint y: 521, distance: 641.6
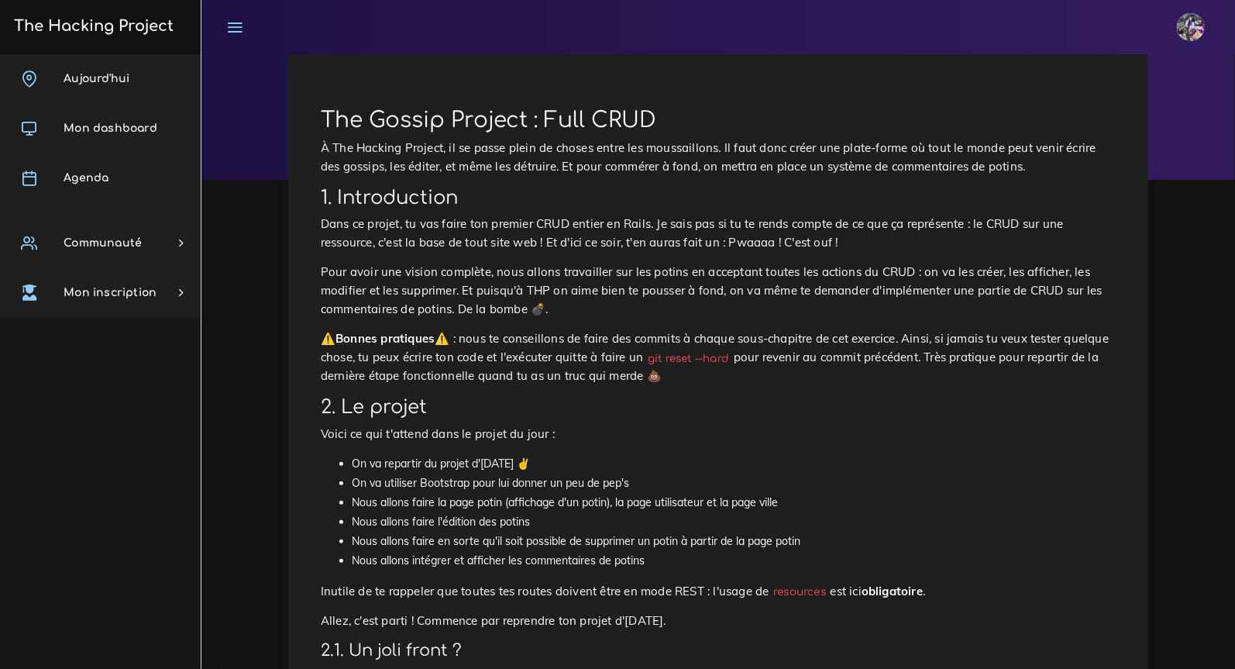
scroll to position [0, 0]
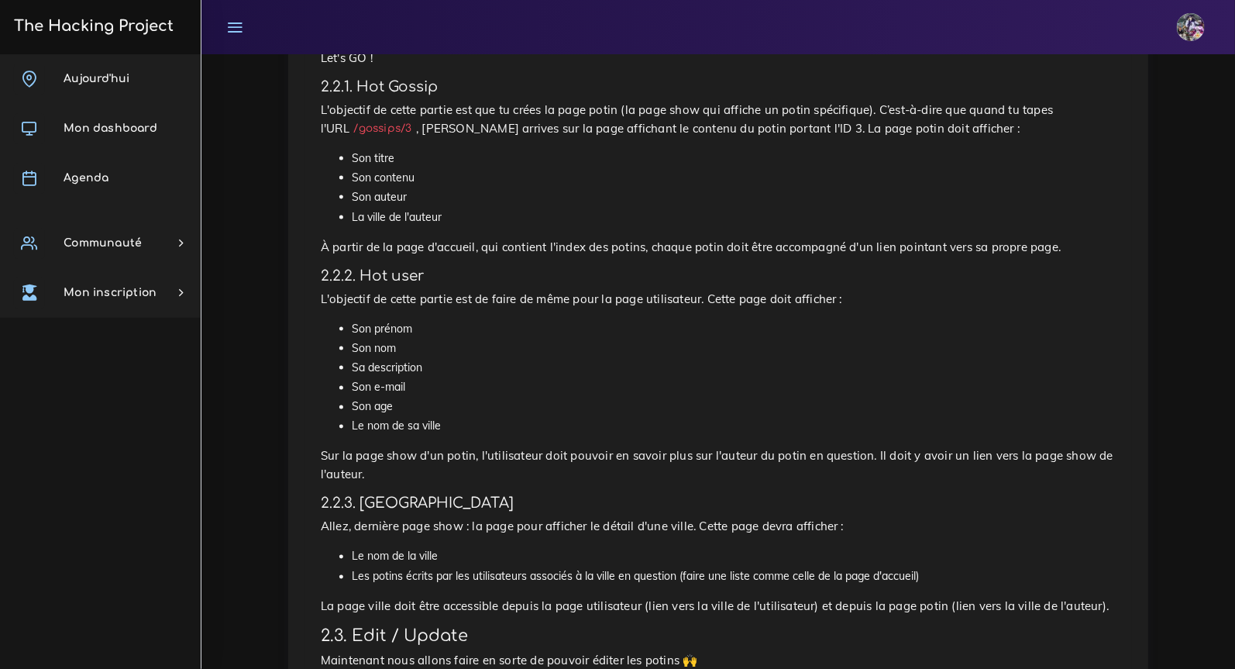
scroll to position [1094, 0]
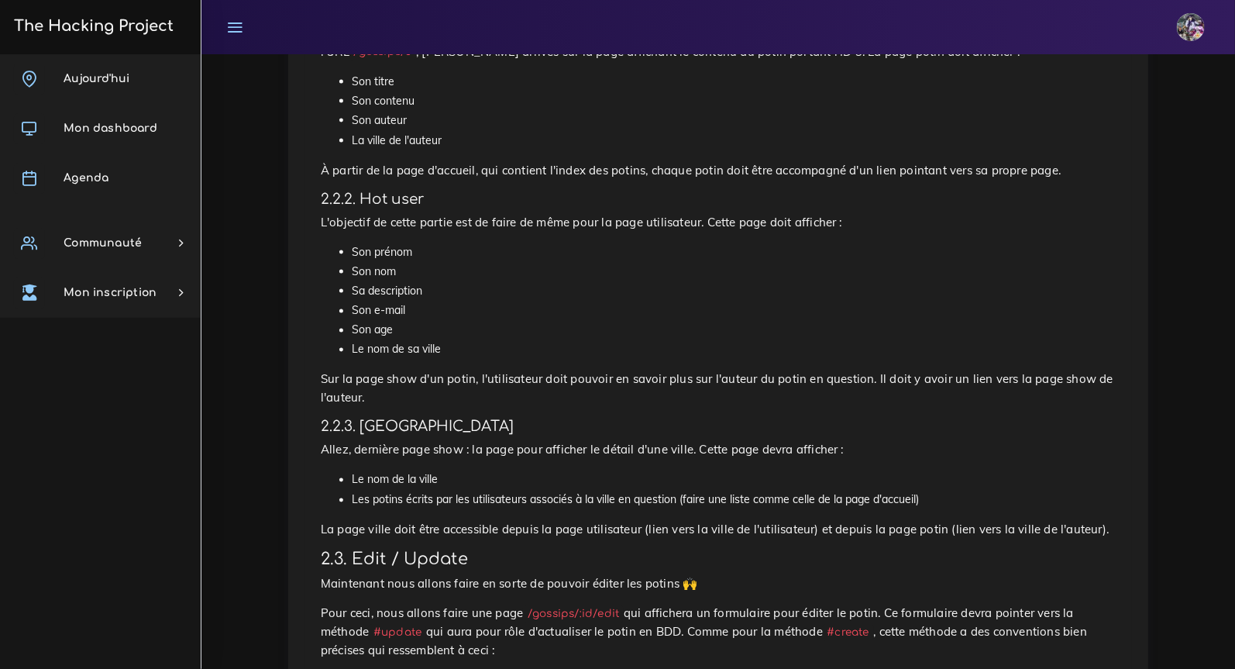
click at [403, 396] on p "Sur la page show d'un potin, l'utilisateur doit pouvoir en savoir plus sur l'au…" at bounding box center [718, 388] width 795 height 37
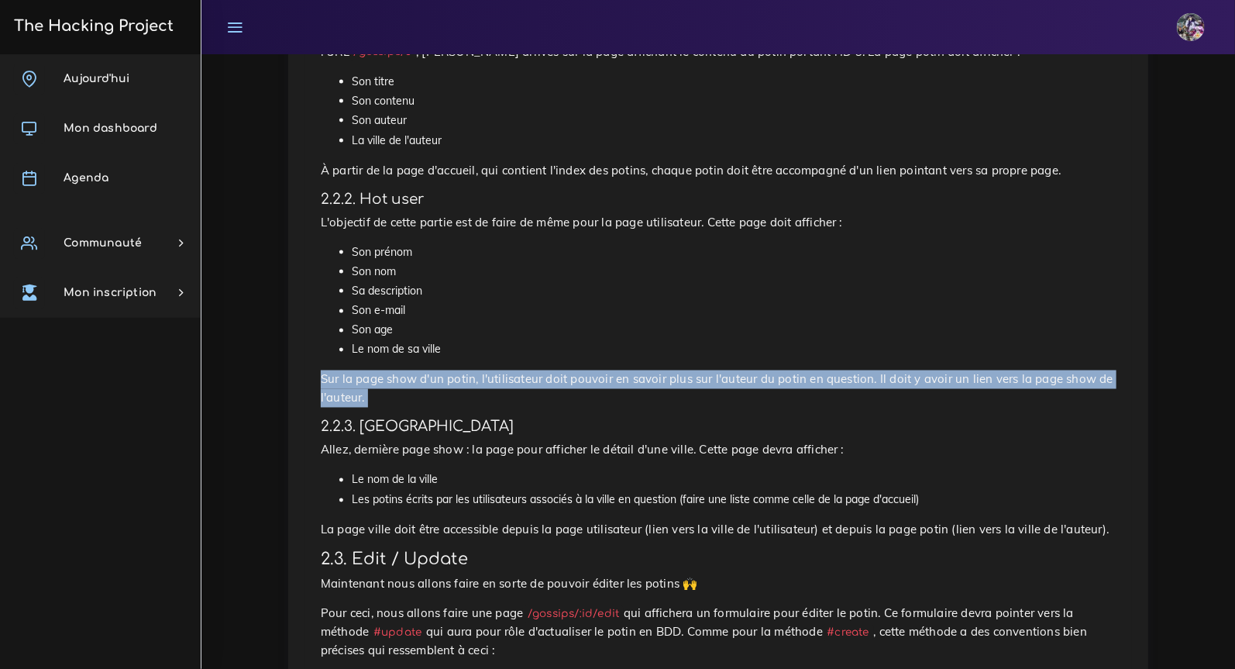
drag, startPoint x: 445, startPoint y: 413, endPoint x: 333, endPoint y: 394, distance: 113.2
click at [303, 382] on div "The Gossip Project : Full CRUD À The Hacking Project, il se passe plein de chos…" at bounding box center [718, 369] width 860 height 2601
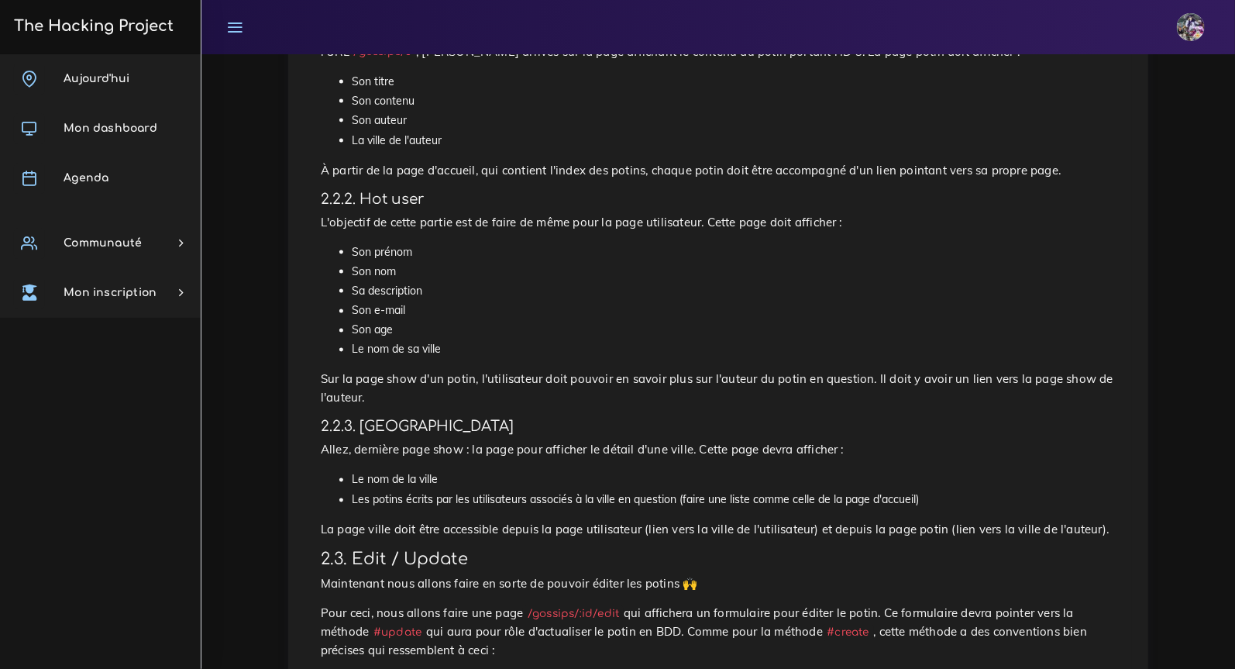
click at [362, 401] on p "Sur la page show d'un potin, l'utilisateur doit pouvoir en savoir plus sur l'au…" at bounding box center [718, 388] width 795 height 37
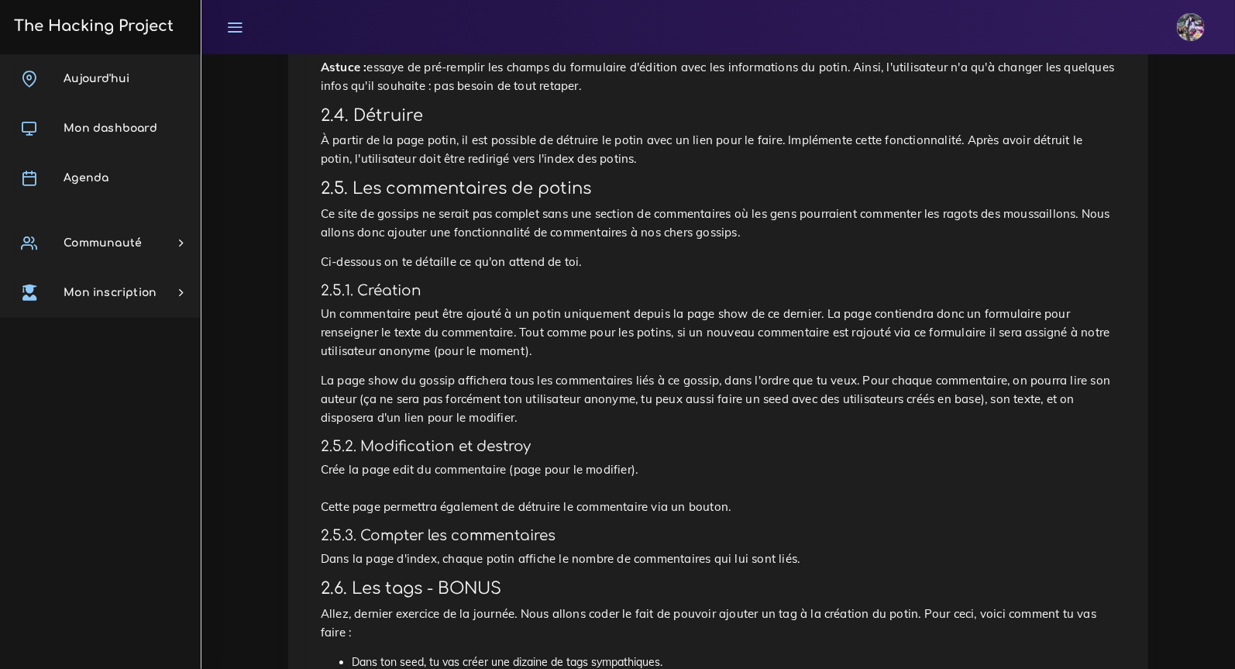
scroll to position [2236, 0]
